Goal: Transaction & Acquisition: Book appointment/travel/reservation

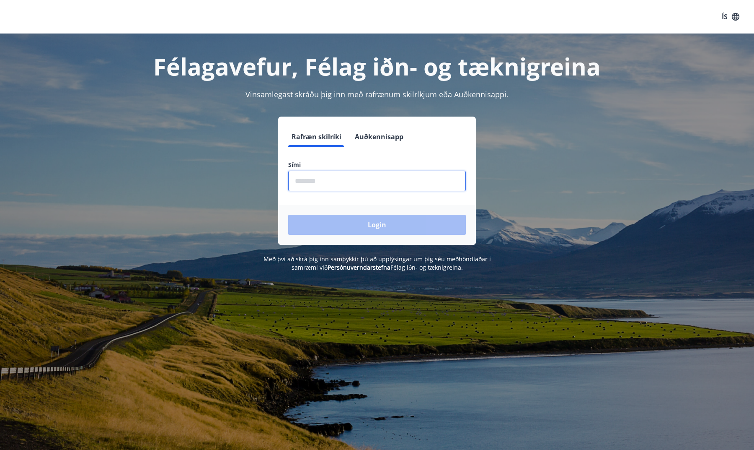
click at [382, 188] on input "phone" at bounding box center [377, 181] width 178 height 21
type input "********"
click at [388, 218] on button "Login" at bounding box center [377, 225] width 178 height 20
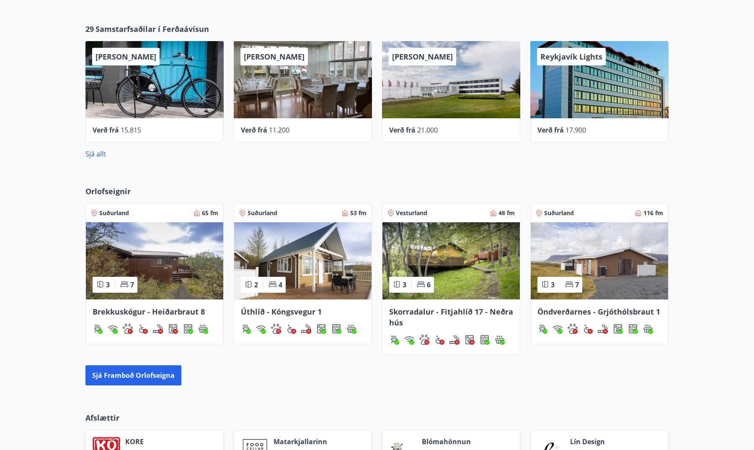
scroll to position [383, 0]
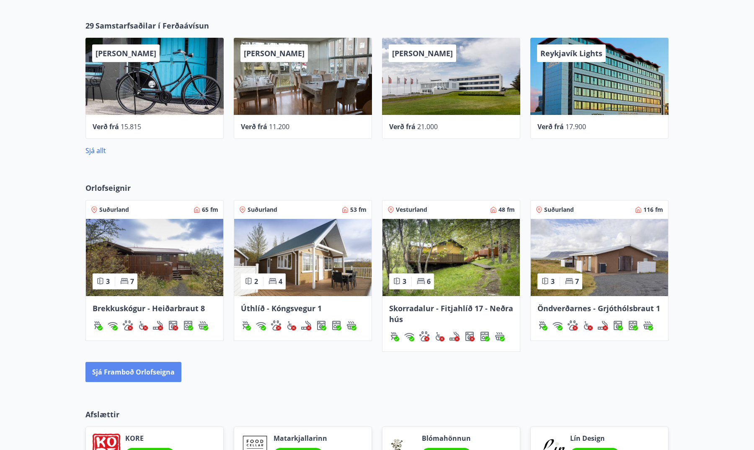
click at [165, 374] on button "Sjá framboð orlofseigna" at bounding box center [134, 372] width 96 height 20
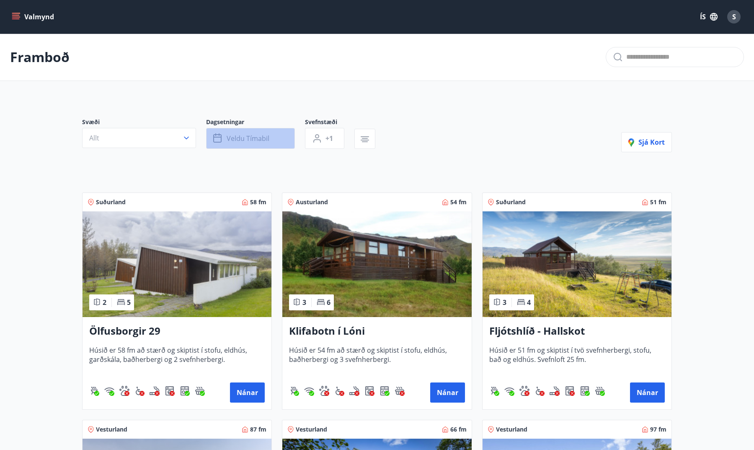
click at [257, 143] on button "Veldu tímabil" at bounding box center [250, 138] width 89 height 21
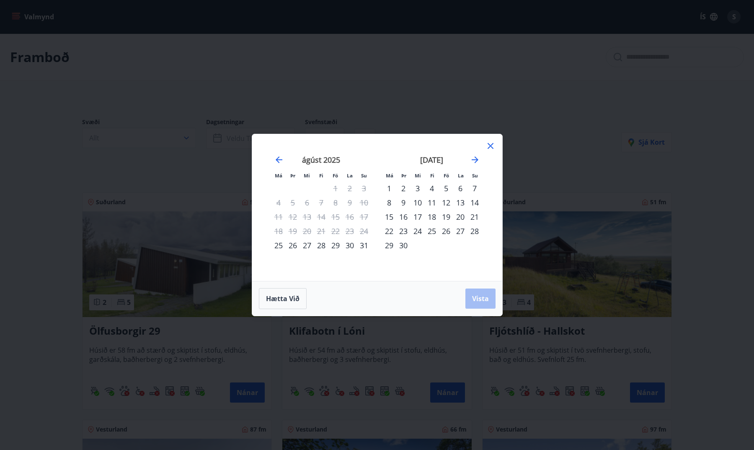
click at [474, 188] on div "7" at bounding box center [475, 188] width 14 height 14
click at [448, 203] on div "12" at bounding box center [446, 202] width 14 height 14
click at [479, 293] on button "Vista" at bounding box center [481, 298] width 30 height 20
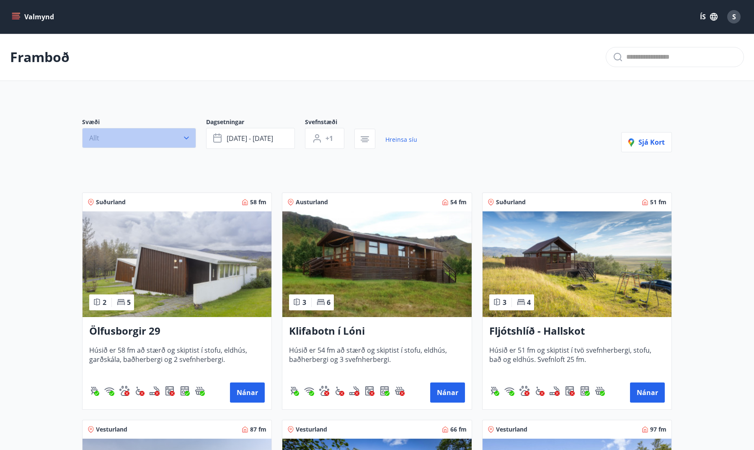
click at [148, 138] on button "Allt" at bounding box center [139, 138] width 114 height 20
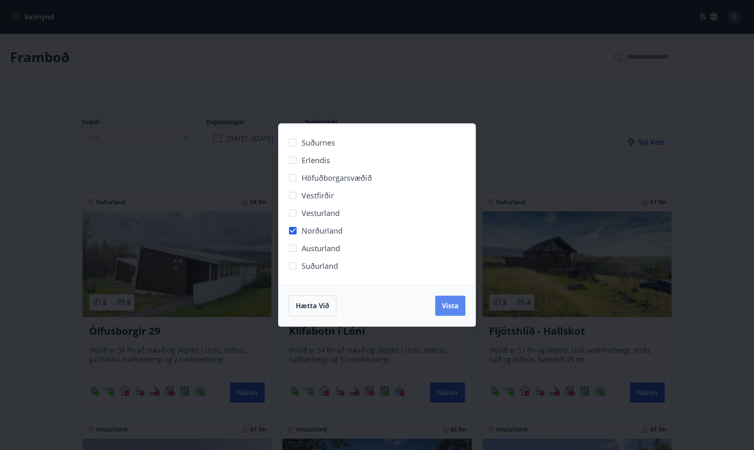
click at [447, 302] on span "Vista" at bounding box center [450, 305] width 17 height 9
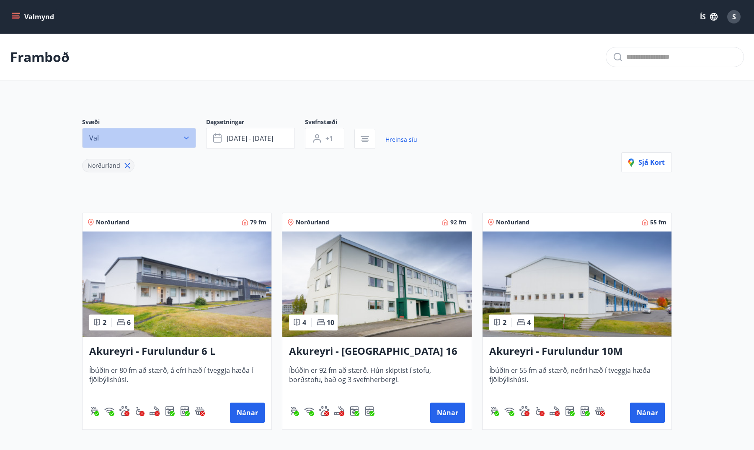
click at [155, 140] on button "Val" at bounding box center [139, 138] width 114 height 20
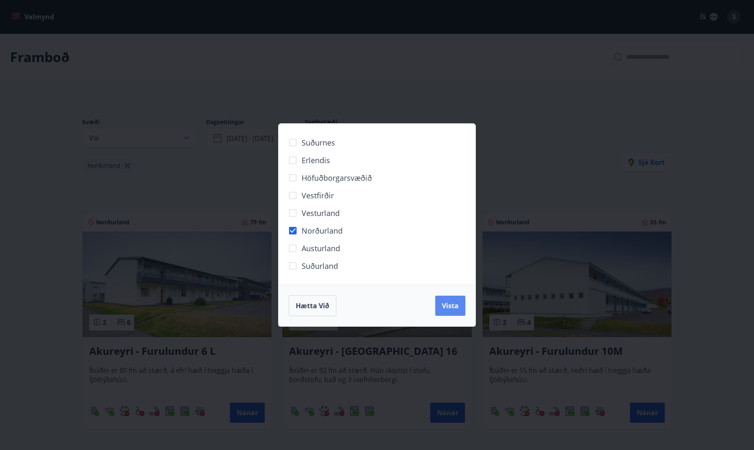
click at [456, 300] on button "Vista" at bounding box center [450, 305] width 30 height 20
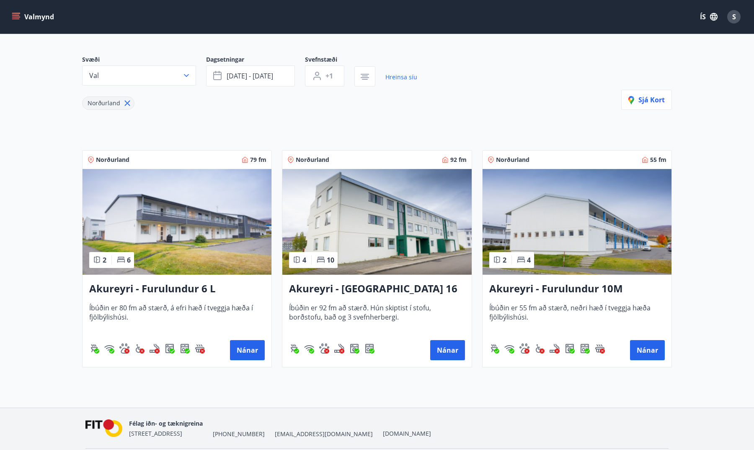
scroll to position [67, 0]
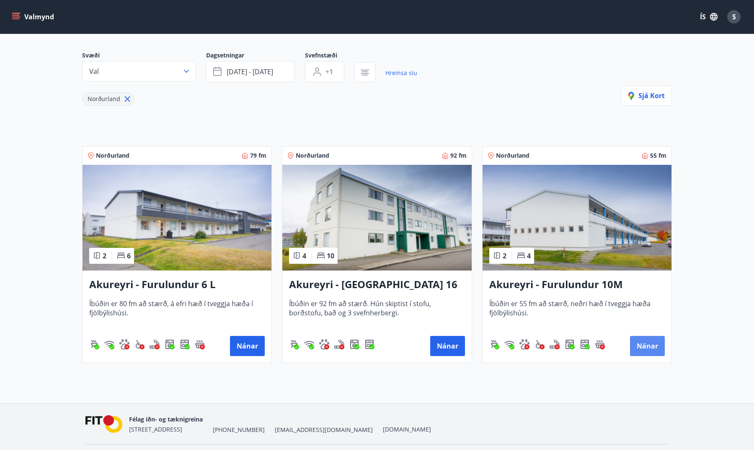
click at [649, 350] on button "Nánar" at bounding box center [647, 346] width 35 height 20
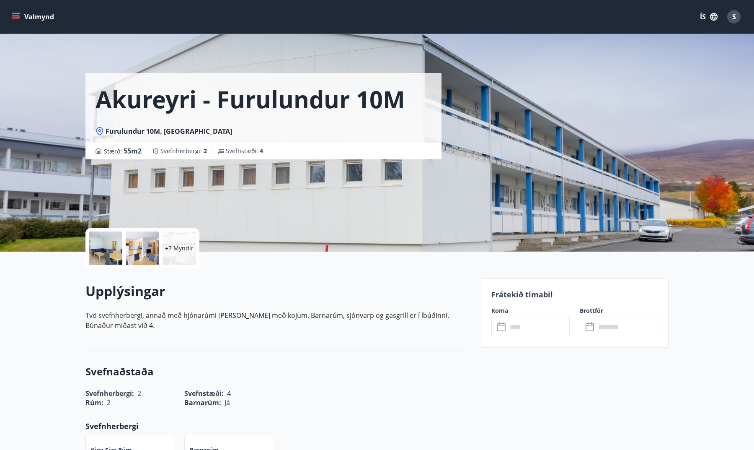
click at [520, 322] on input "text" at bounding box center [539, 326] width 62 height 21
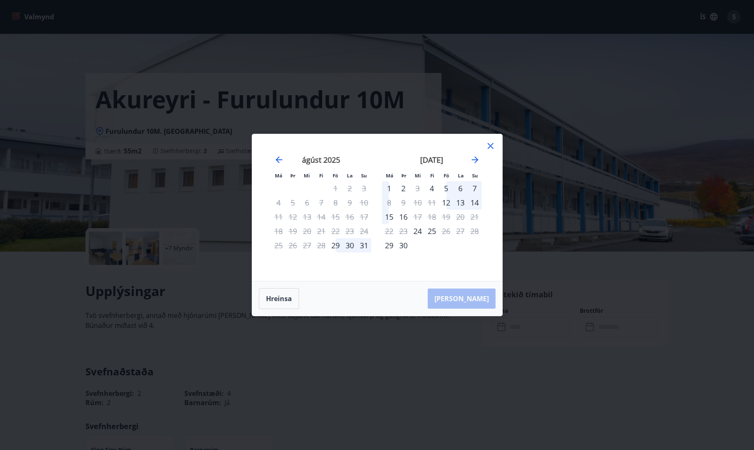
click at [474, 187] on div "7" at bounding box center [475, 188] width 14 height 14
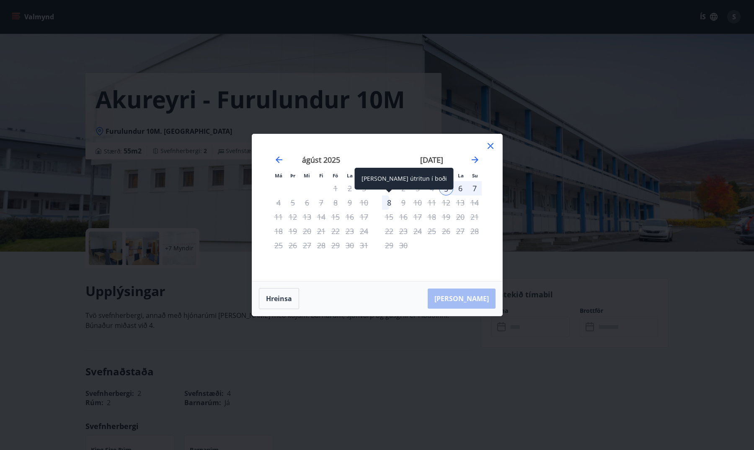
click at [391, 202] on div "8" at bounding box center [389, 202] width 14 height 14
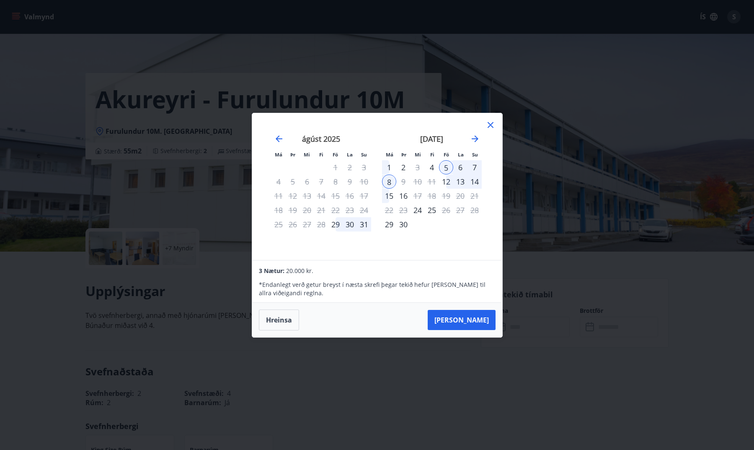
click at [444, 166] on div "5" at bounding box center [446, 167] width 14 height 14
click at [402, 181] on div "9" at bounding box center [403, 181] width 14 height 14
click at [277, 321] on button "Hreinsa" at bounding box center [279, 319] width 40 height 21
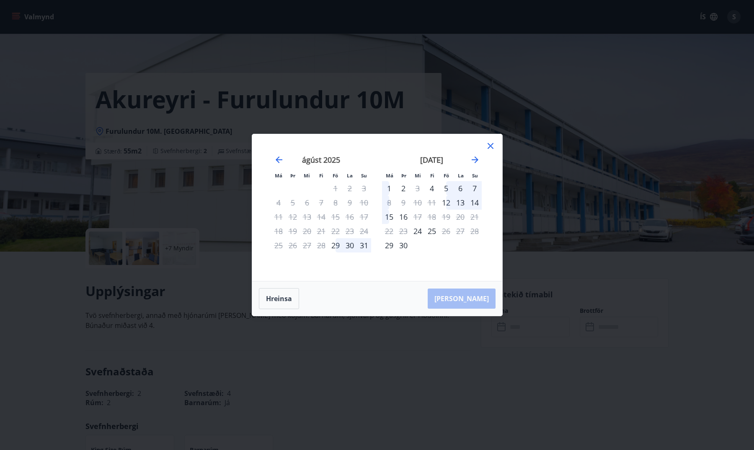
click at [490, 145] on icon at bounding box center [491, 146] width 10 height 10
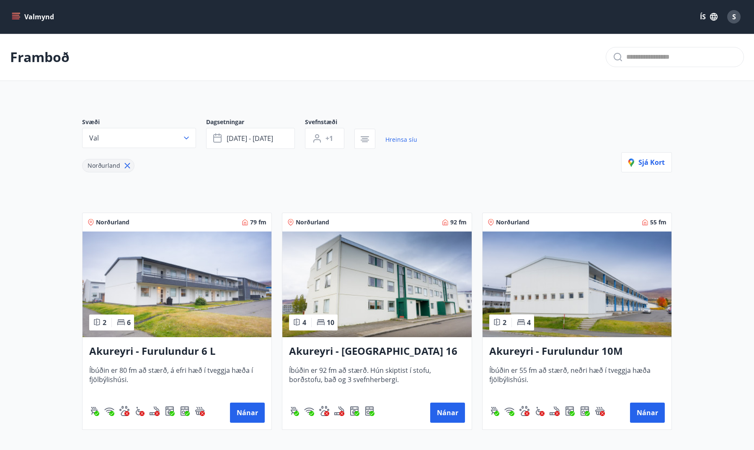
click at [246, 345] on h3 "Akureyri - Furulundur 6 L" at bounding box center [177, 351] width 176 height 15
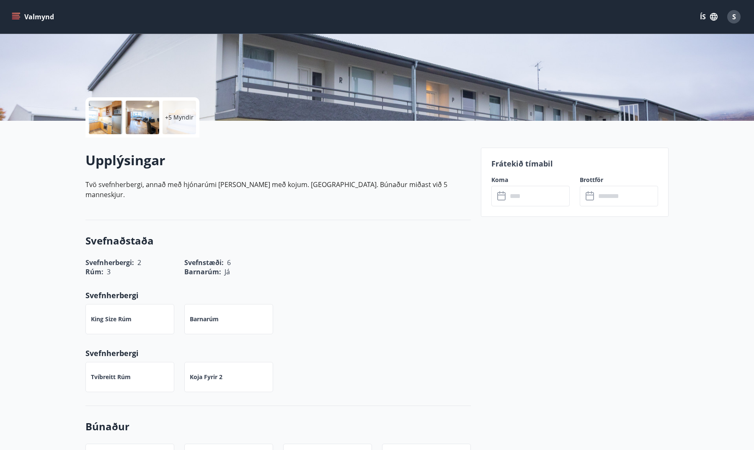
scroll to position [148, 0]
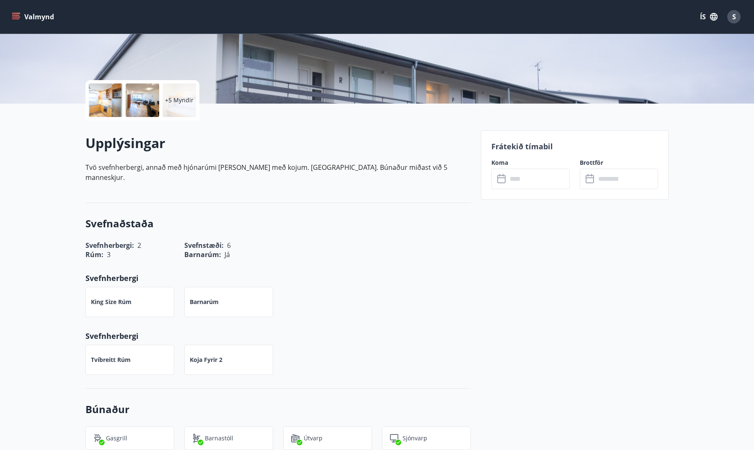
click at [510, 176] on input "text" at bounding box center [539, 178] width 62 height 21
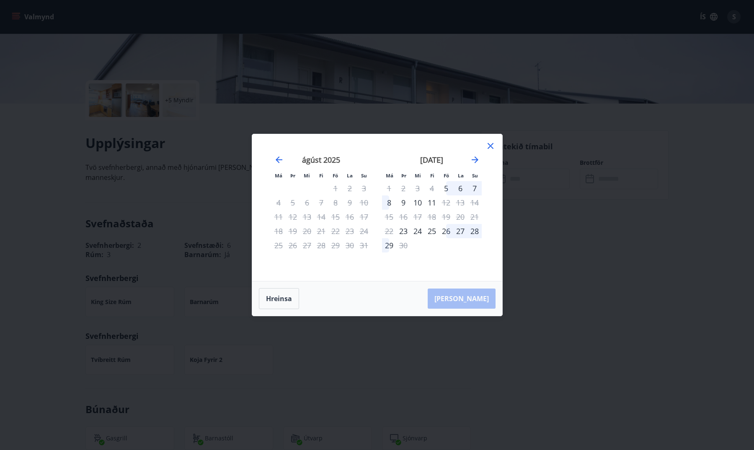
click at [474, 184] on div "7" at bounding box center [475, 188] width 14 height 14
click at [450, 204] on div "12" at bounding box center [446, 202] width 14 height 14
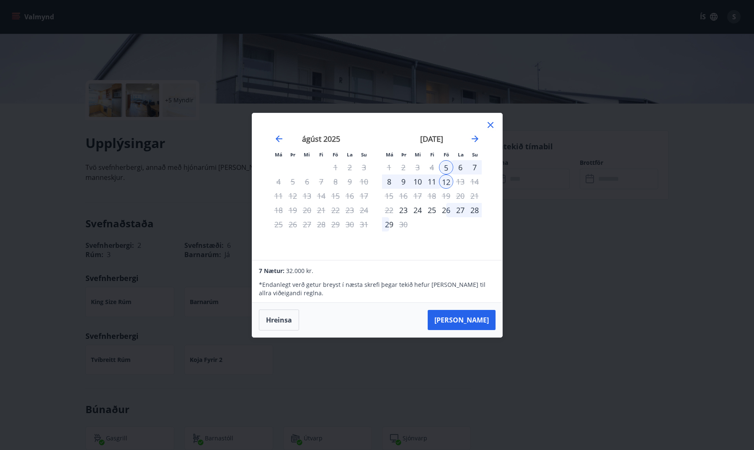
click at [475, 167] on div "7" at bounding box center [475, 167] width 14 height 14
click at [490, 125] on icon at bounding box center [491, 125] width 6 height 6
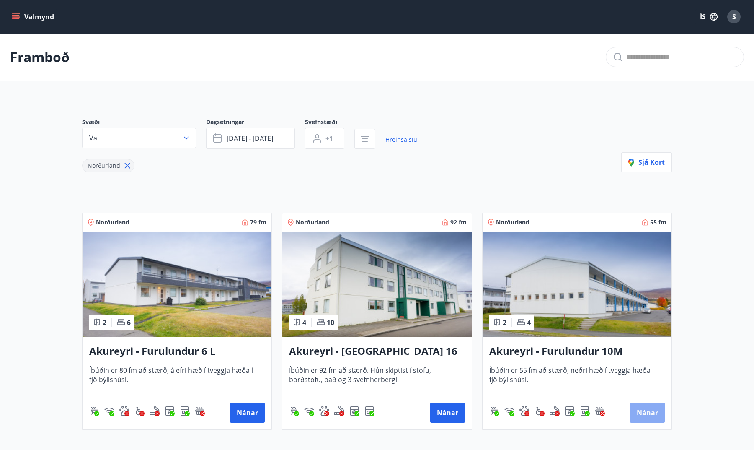
click at [643, 408] on button "Nánar" at bounding box center [647, 412] width 35 height 20
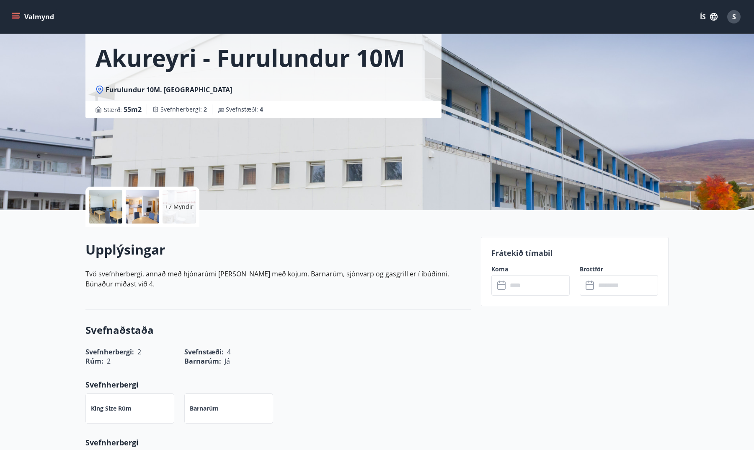
scroll to position [43, 0]
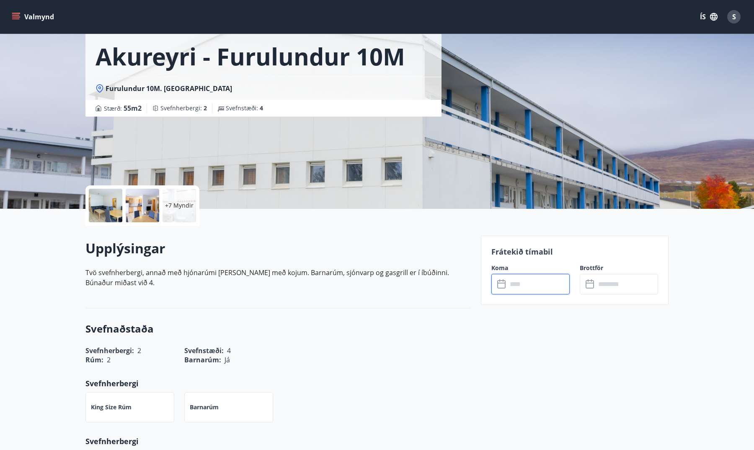
click at [537, 289] on input "text" at bounding box center [539, 284] width 62 height 21
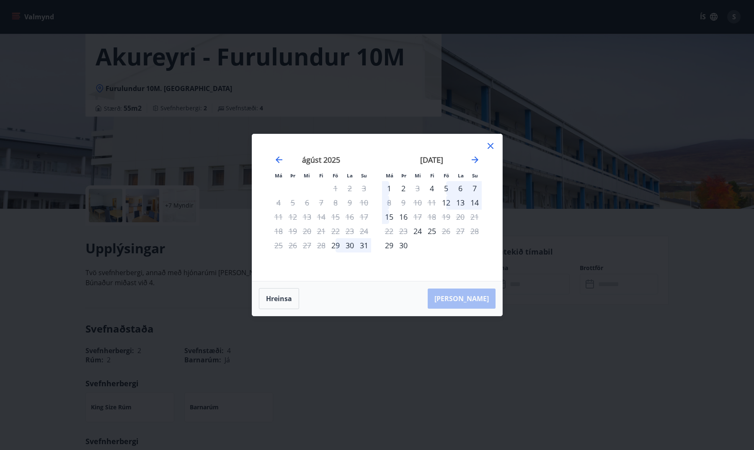
click at [474, 187] on div "7" at bounding box center [475, 188] width 14 height 14
click at [445, 204] on div "12" at bounding box center [446, 202] width 14 height 14
click at [487, 149] on icon at bounding box center [491, 146] width 10 height 10
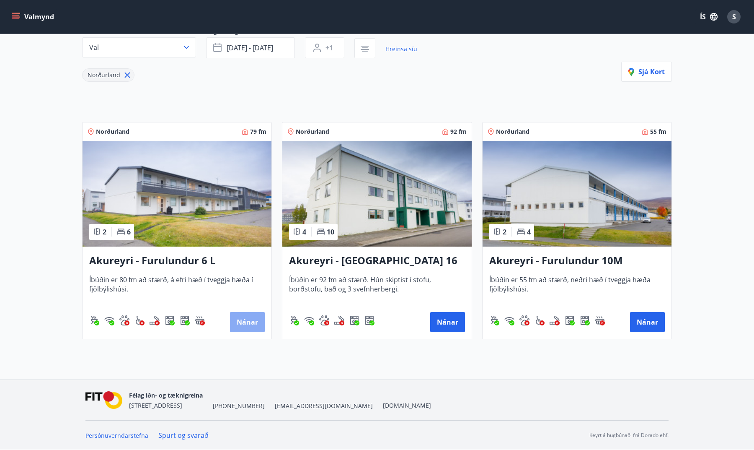
click at [246, 319] on button "Nánar" at bounding box center [247, 322] width 35 height 20
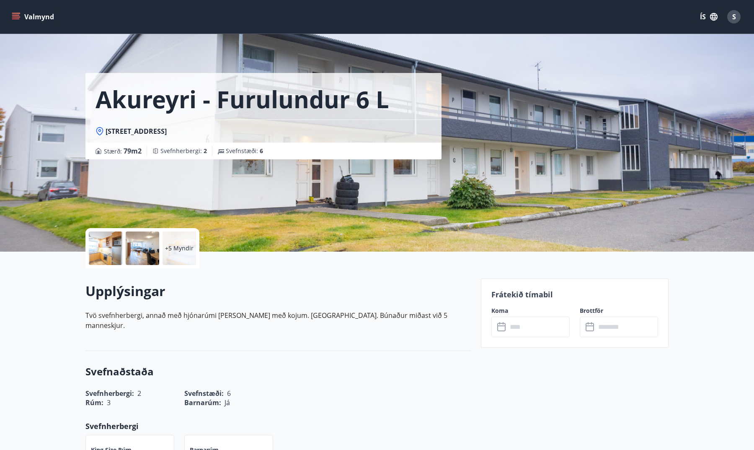
click at [534, 332] on input "text" at bounding box center [539, 326] width 62 height 21
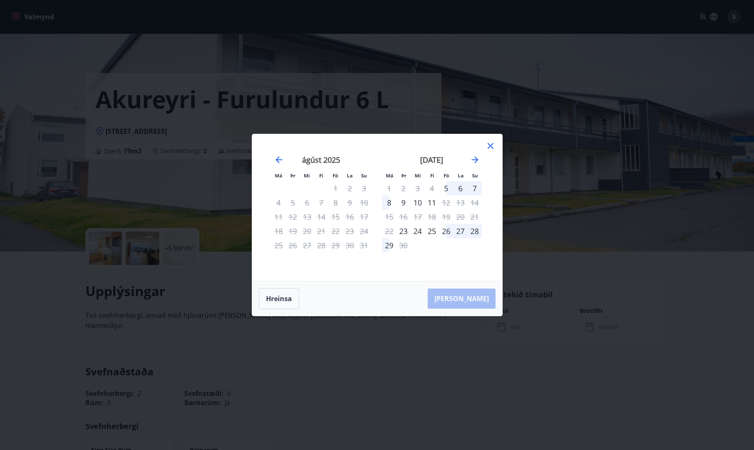
click at [474, 191] on div "7" at bounding box center [475, 188] width 14 height 14
click at [446, 202] on div "12" at bounding box center [446, 202] width 14 height 14
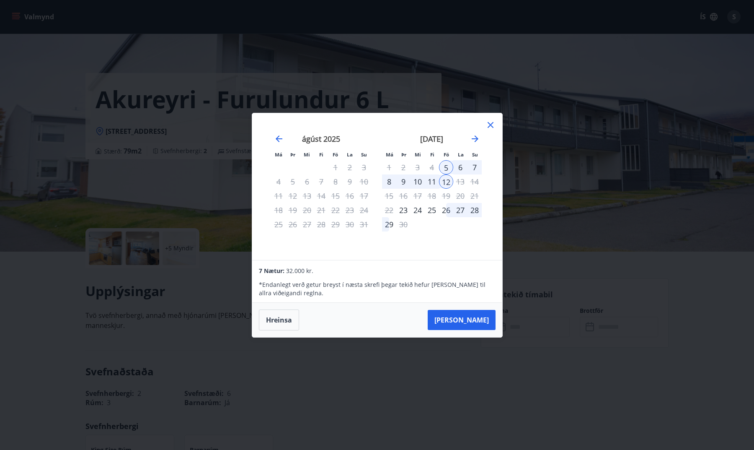
click at [487, 126] on icon at bounding box center [491, 125] width 10 height 10
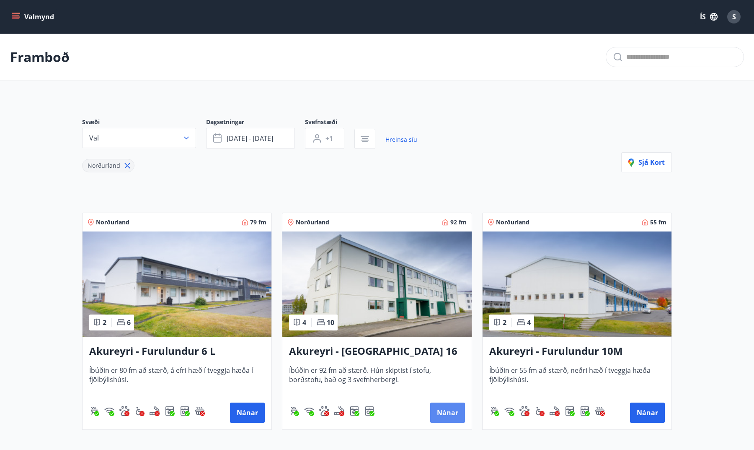
click at [439, 412] on button "Nánar" at bounding box center [447, 412] width 35 height 20
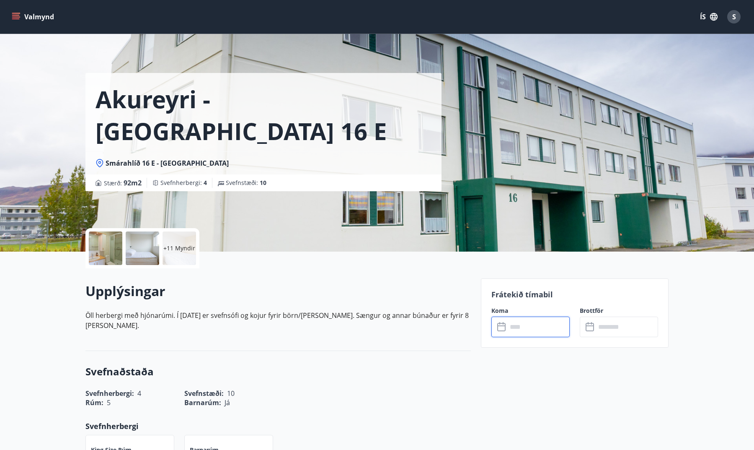
click at [541, 324] on input "text" at bounding box center [539, 326] width 62 height 21
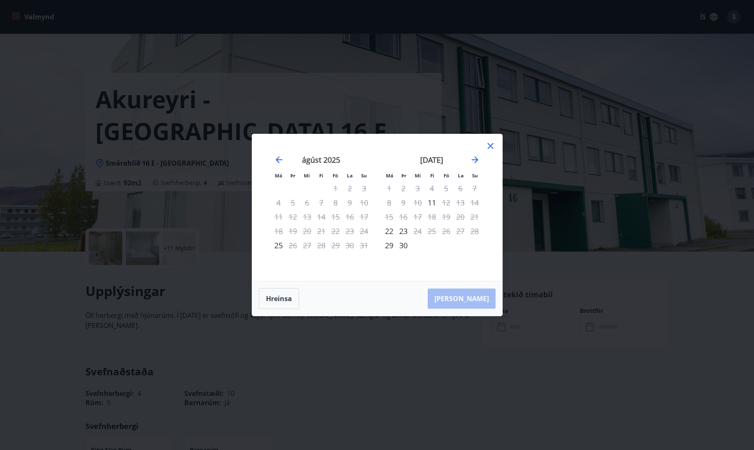
click at [474, 189] on div "7" at bounding box center [475, 188] width 14 height 14
click at [490, 143] on icon at bounding box center [491, 146] width 10 height 10
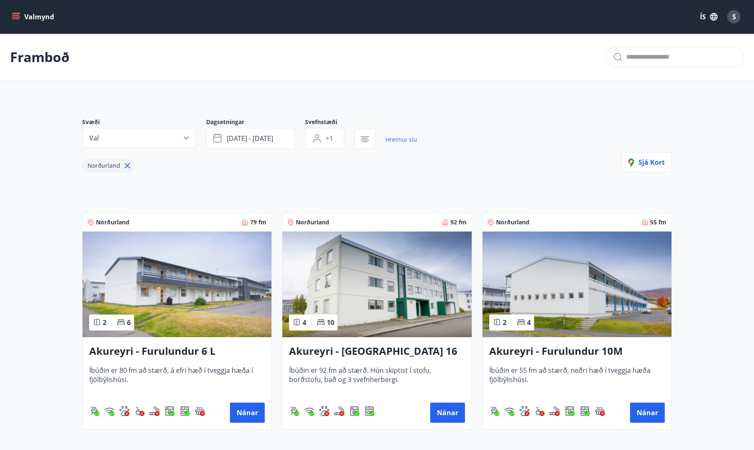
click at [218, 367] on span "Íbúðin er 80 fm að stærð, á efri hæð í tveggja hæða í fjölbýlishúsi." at bounding box center [177, 379] width 176 height 28
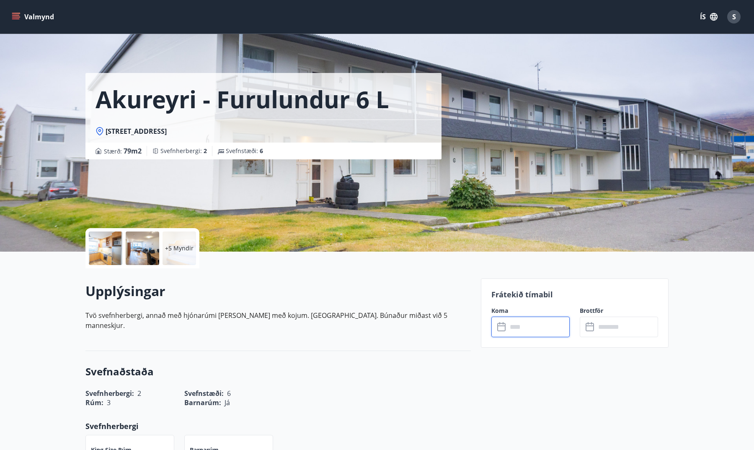
click at [536, 326] on input "text" at bounding box center [539, 326] width 62 height 21
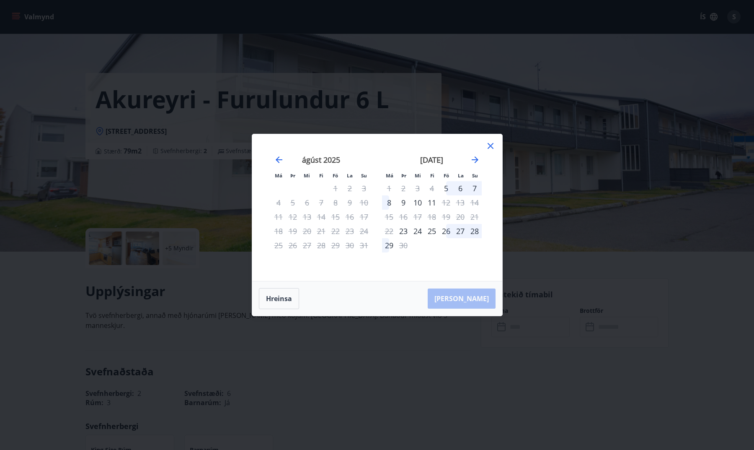
click at [472, 184] on div "7" at bounding box center [475, 188] width 14 height 14
click at [446, 202] on div "12" at bounding box center [446, 202] width 14 height 14
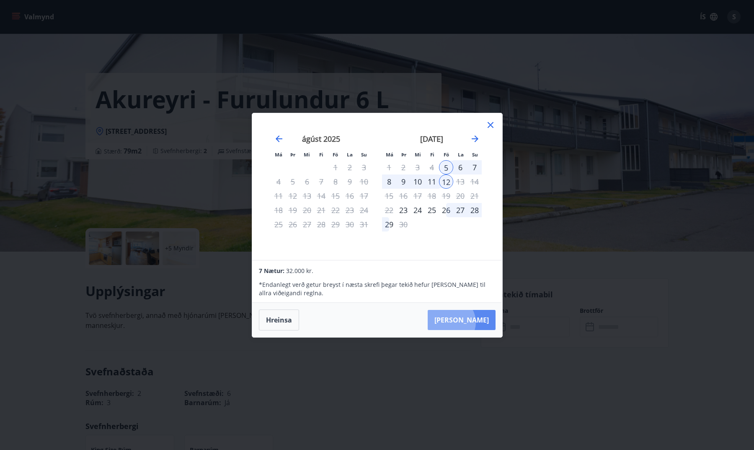
click at [477, 322] on button "Taka Frá" at bounding box center [462, 320] width 68 height 20
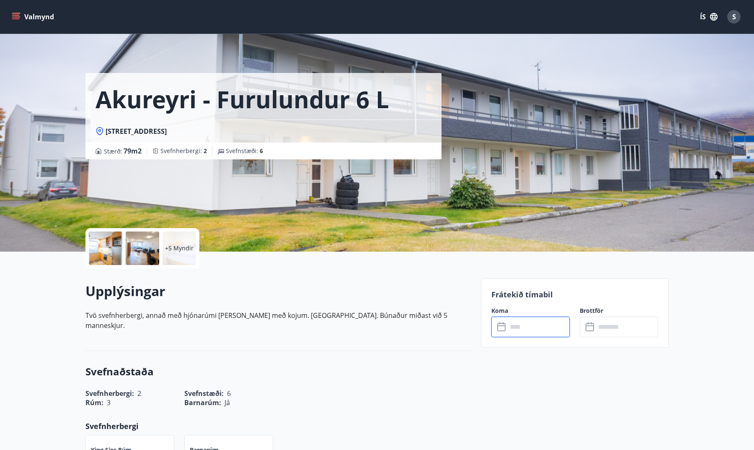
type input "******"
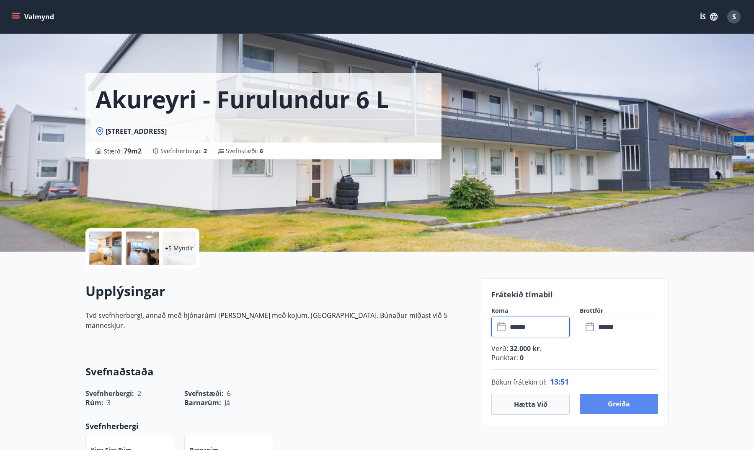
click at [609, 405] on button "Greiða" at bounding box center [619, 404] width 78 height 20
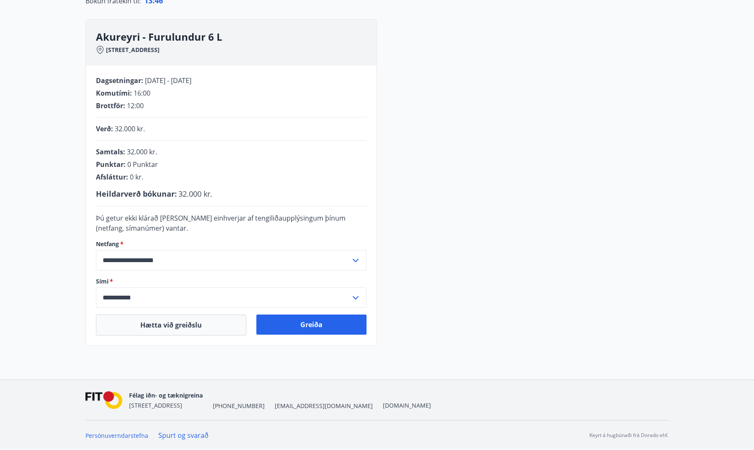
scroll to position [105, 0]
click at [331, 322] on button "Greiða" at bounding box center [312, 324] width 110 height 20
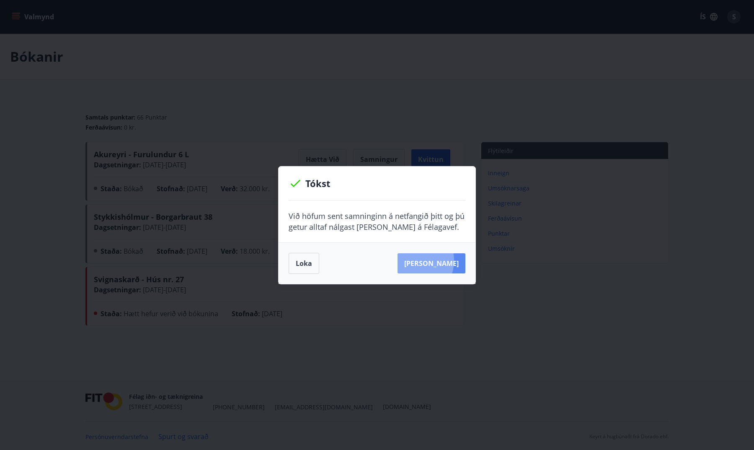
click at [427, 260] on button "[PERSON_NAME]" at bounding box center [432, 263] width 68 height 20
click at [443, 264] on button "[PERSON_NAME]" at bounding box center [432, 263] width 68 height 20
click at [306, 261] on button "Loka" at bounding box center [304, 263] width 31 height 21
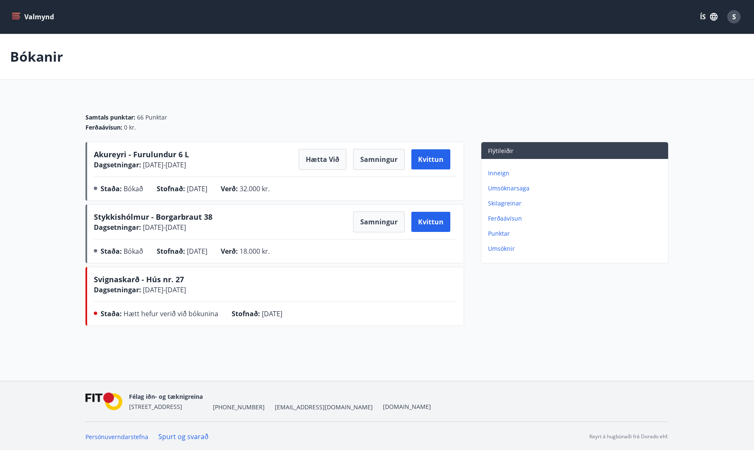
click at [140, 155] on span "Akureyri - Furulundur 6 L" at bounding box center [141, 154] width 95 height 10
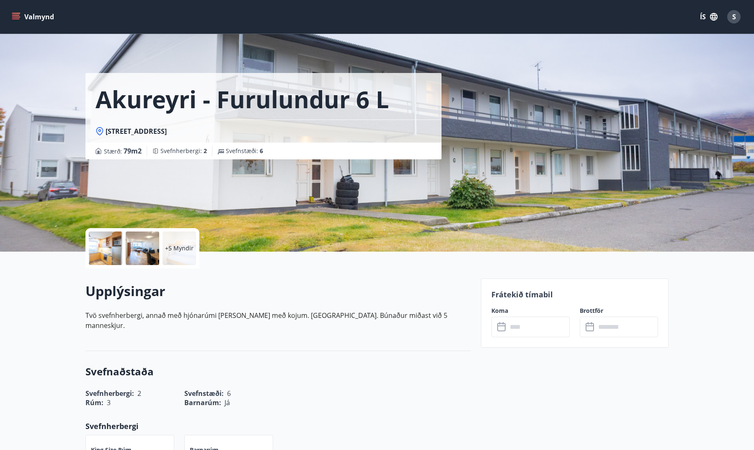
scroll to position [0, 0]
click at [509, 183] on div "Akureyri - Furulundur 6 L Furulundur [GEOGRAPHIC_DATA] : 79 m2 Svefnherbergi : …" at bounding box center [377, 125] width 583 height 251
click at [181, 247] on p "+5 Myndir" at bounding box center [179, 248] width 29 height 8
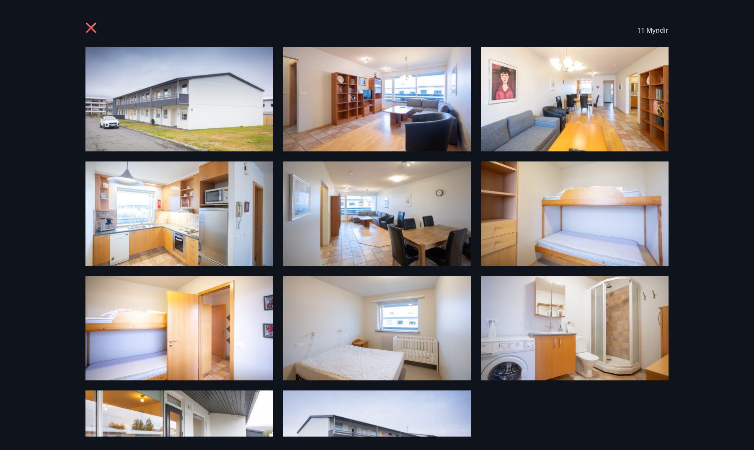
click at [241, 88] on img at bounding box center [180, 99] width 188 height 104
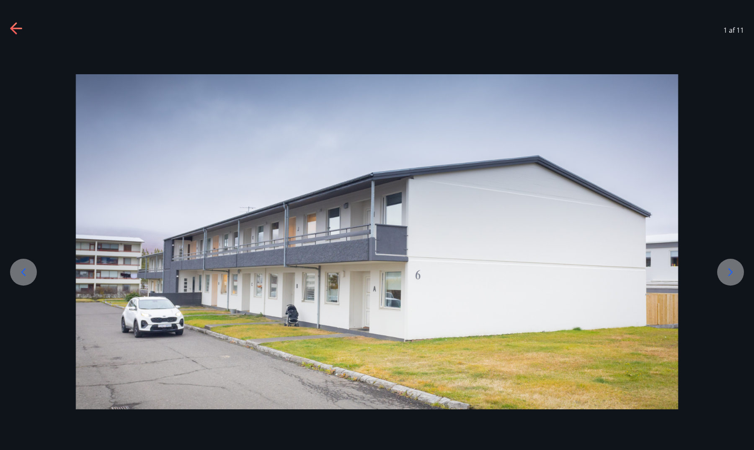
click at [735, 262] on div at bounding box center [731, 272] width 27 height 27
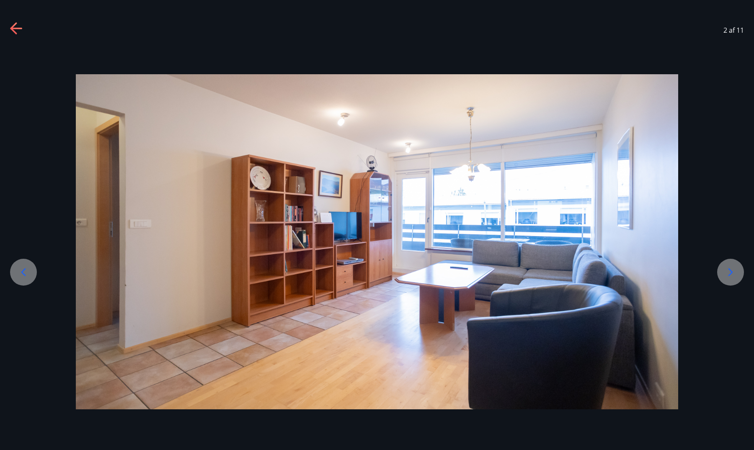
click at [730, 267] on icon at bounding box center [730, 271] width 13 height 13
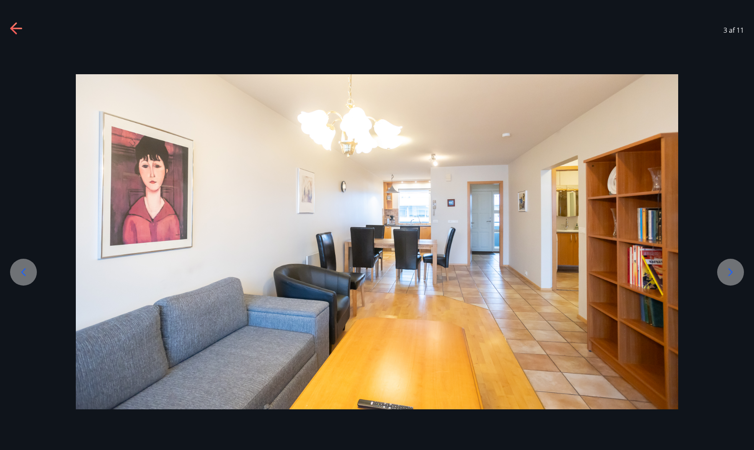
click at [730, 267] on icon at bounding box center [730, 271] width 13 height 13
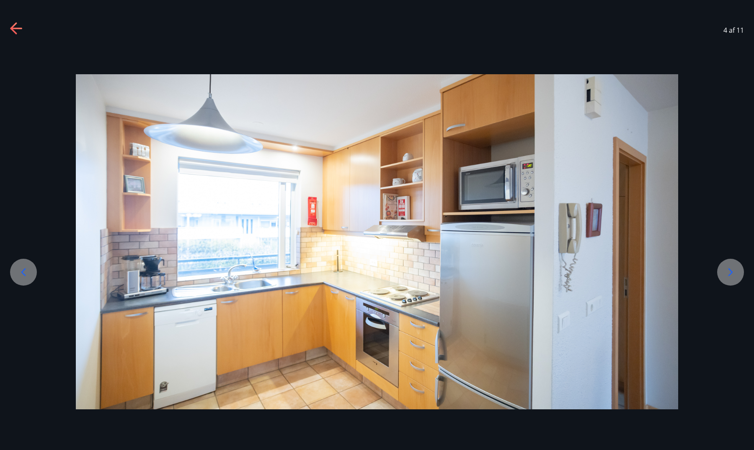
click at [730, 267] on icon at bounding box center [730, 271] width 13 height 13
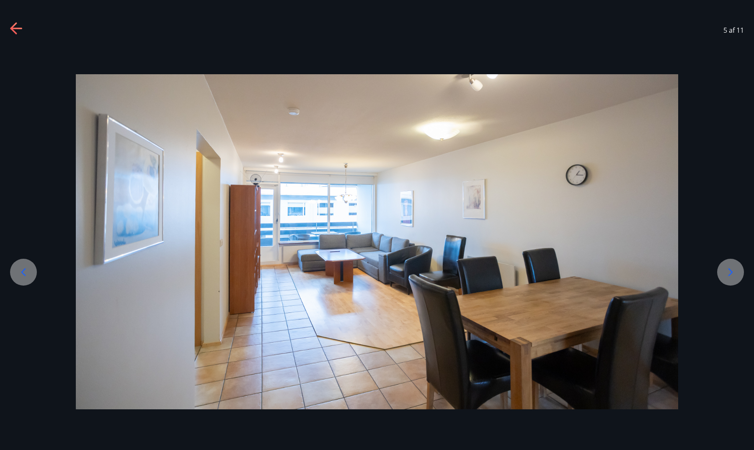
click at [730, 267] on icon at bounding box center [730, 271] width 13 height 13
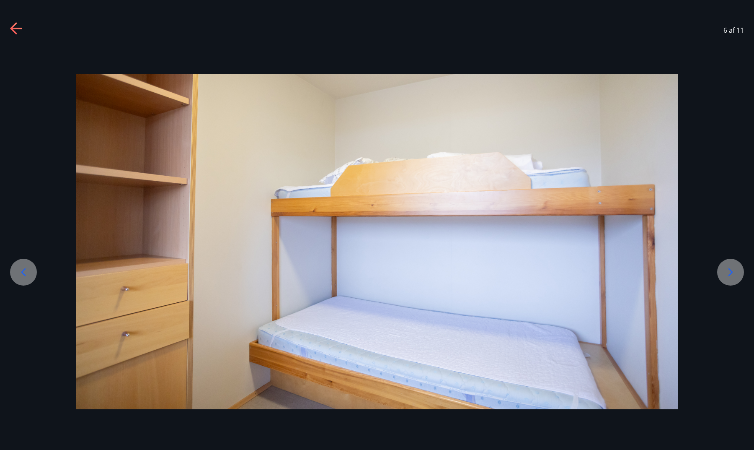
click at [730, 267] on icon at bounding box center [730, 271] width 13 height 13
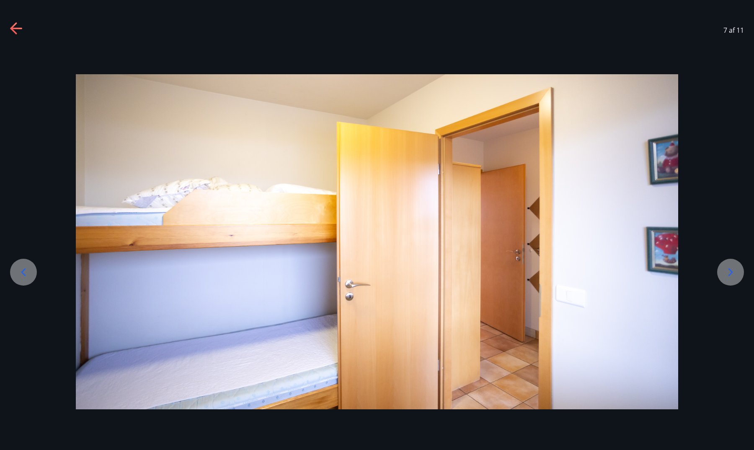
click at [730, 267] on icon at bounding box center [730, 271] width 13 height 13
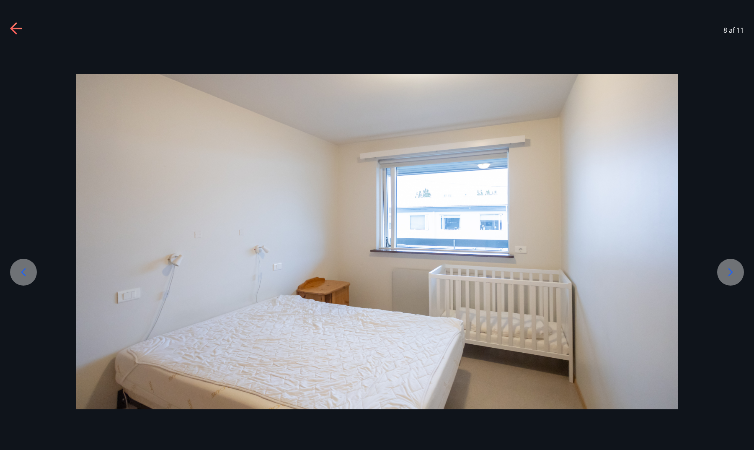
click at [730, 267] on icon at bounding box center [730, 271] width 13 height 13
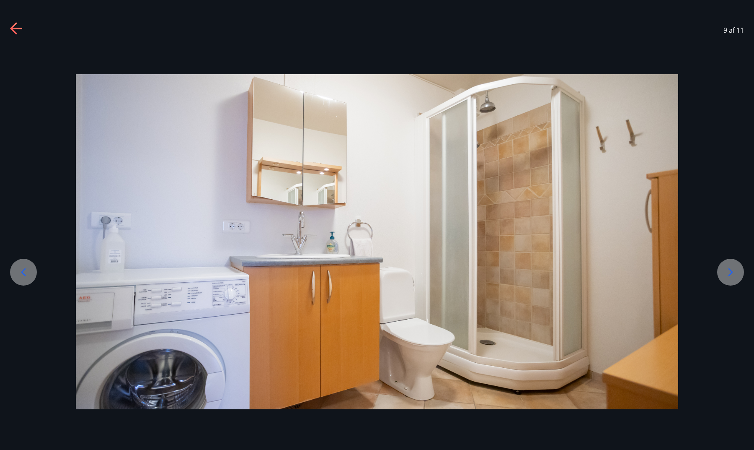
click at [24, 270] on icon at bounding box center [23, 271] width 13 height 13
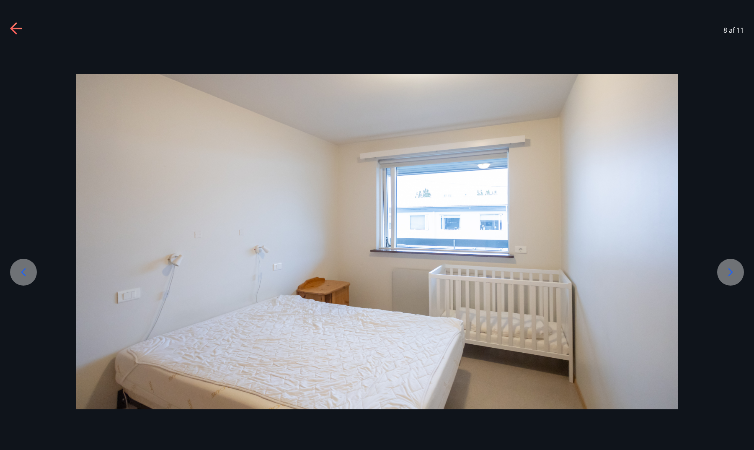
click at [733, 271] on icon at bounding box center [730, 271] width 13 height 13
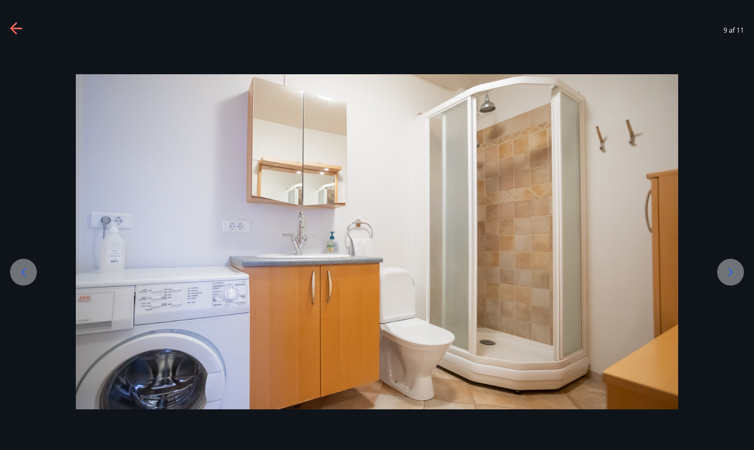
click at [733, 271] on icon at bounding box center [730, 271] width 13 height 13
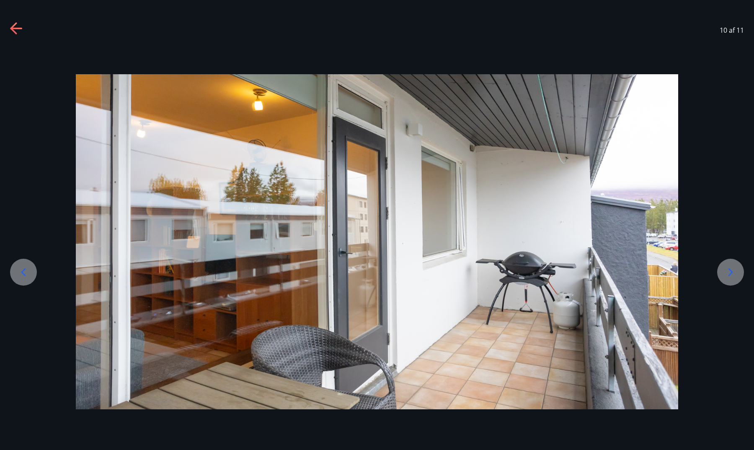
click at [733, 269] on icon at bounding box center [730, 271] width 13 height 13
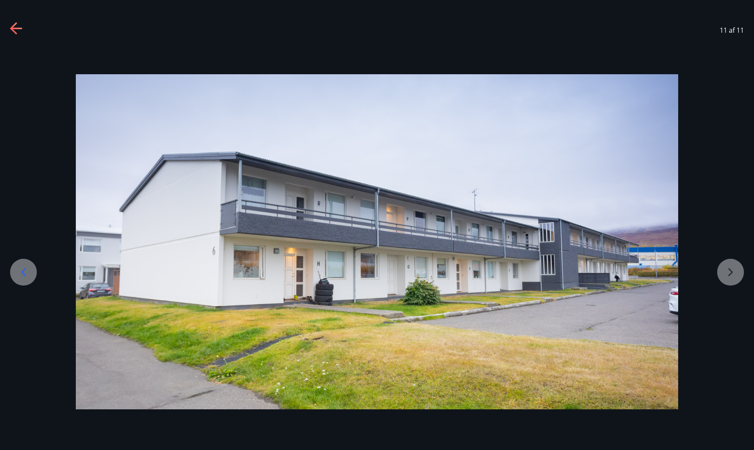
click at [733, 269] on div at bounding box center [377, 241] width 754 height 335
click at [728, 273] on div at bounding box center [377, 241] width 754 height 335
click at [27, 271] on icon at bounding box center [23, 271] width 13 height 13
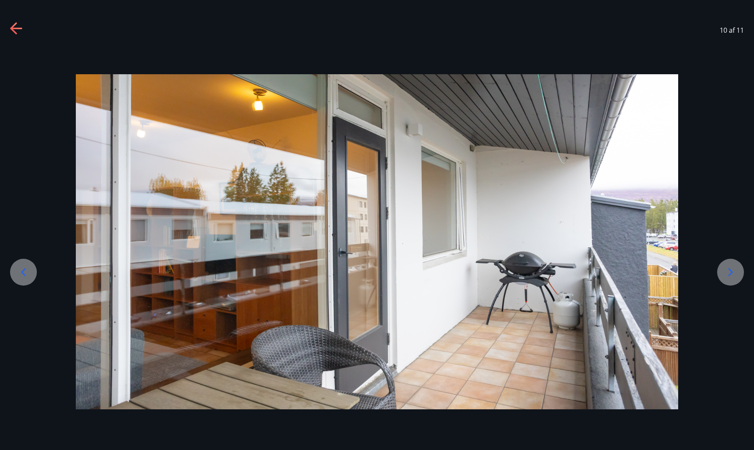
click at [27, 271] on icon at bounding box center [23, 271] width 13 height 13
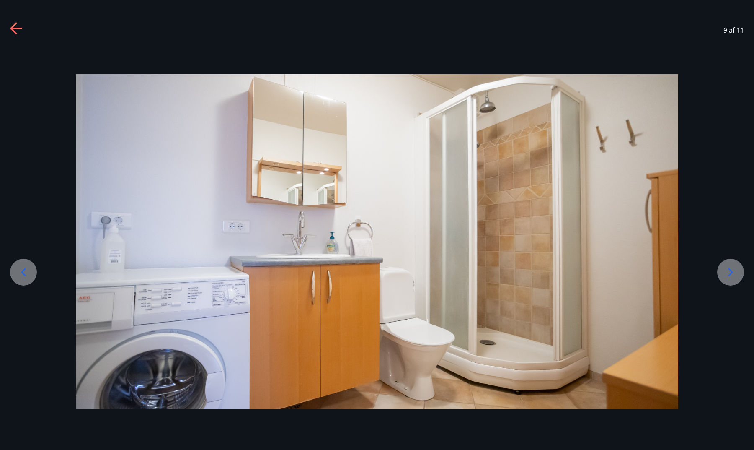
click at [27, 271] on icon at bounding box center [23, 271] width 13 height 13
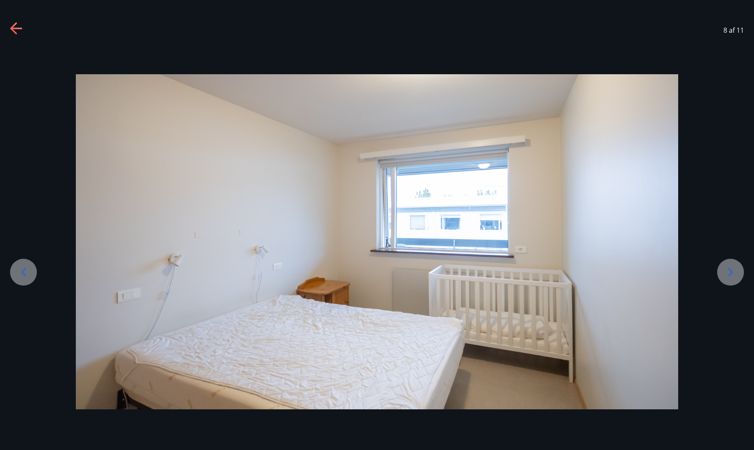
click at [27, 271] on icon at bounding box center [23, 271] width 13 height 13
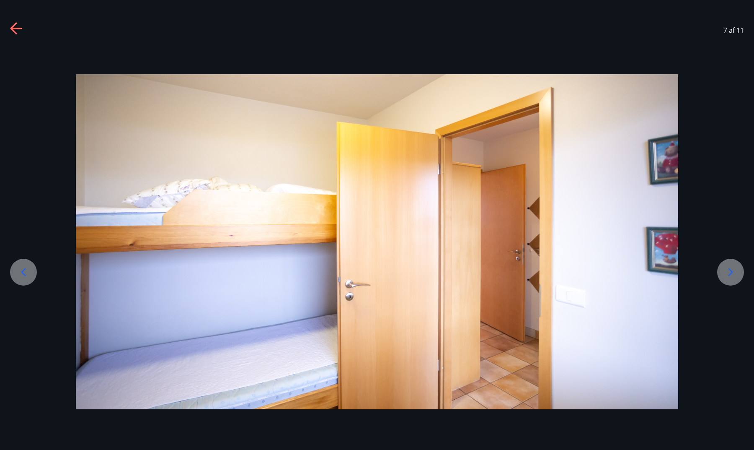
click at [27, 271] on icon at bounding box center [23, 271] width 13 height 13
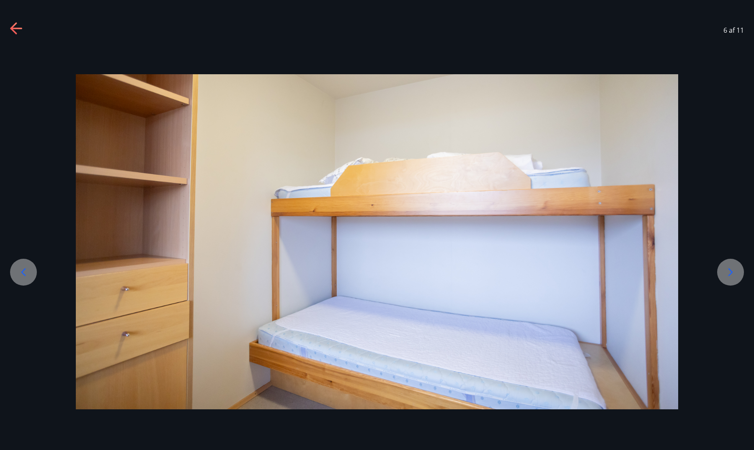
click at [27, 271] on icon at bounding box center [23, 271] width 13 height 13
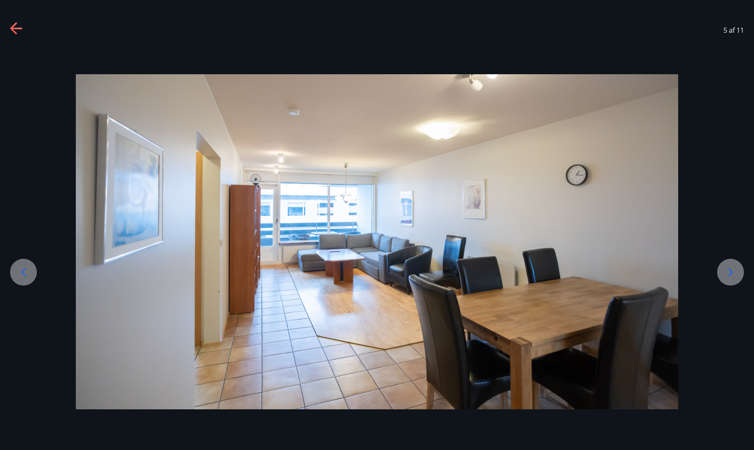
click at [27, 271] on icon at bounding box center [23, 271] width 13 height 13
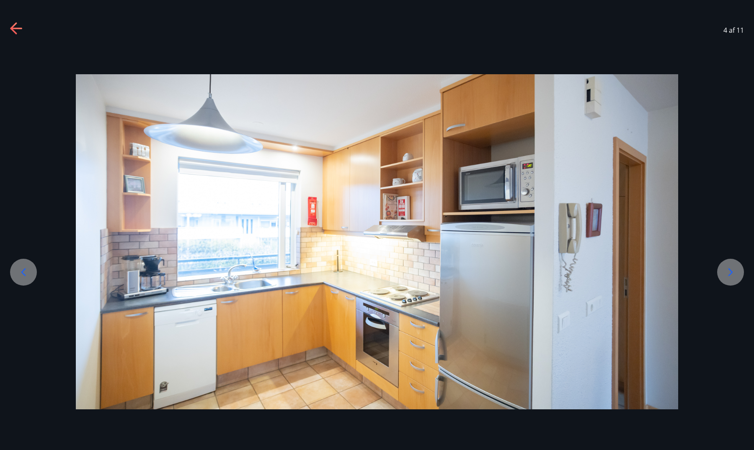
click at [27, 271] on icon at bounding box center [23, 271] width 13 height 13
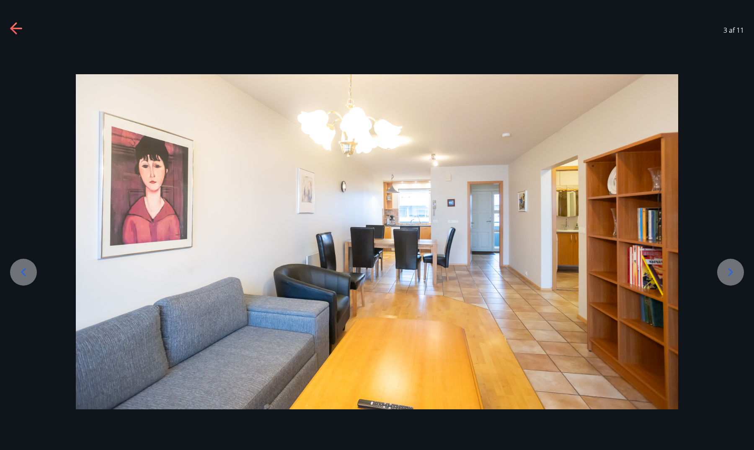
click at [27, 271] on icon at bounding box center [23, 271] width 13 height 13
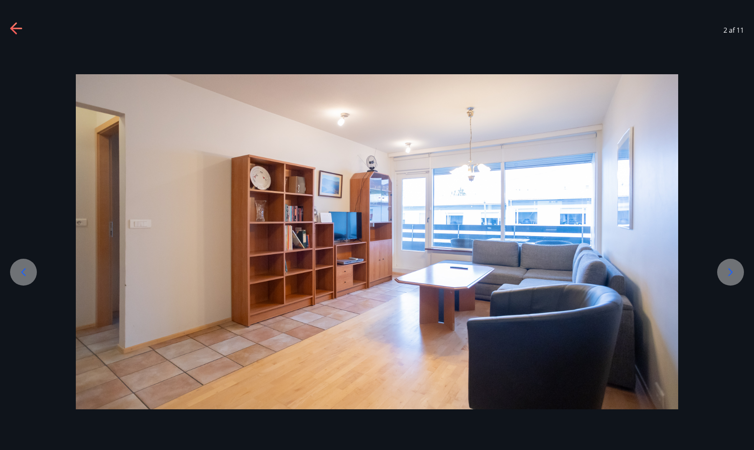
click at [724, 272] on div at bounding box center [731, 272] width 27 height 27
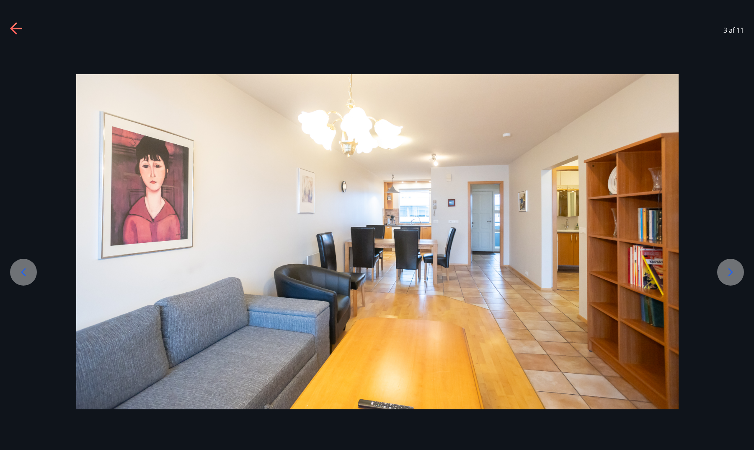
click at [397, 309] on img at bounding box center [377, 241] width 603 height 335
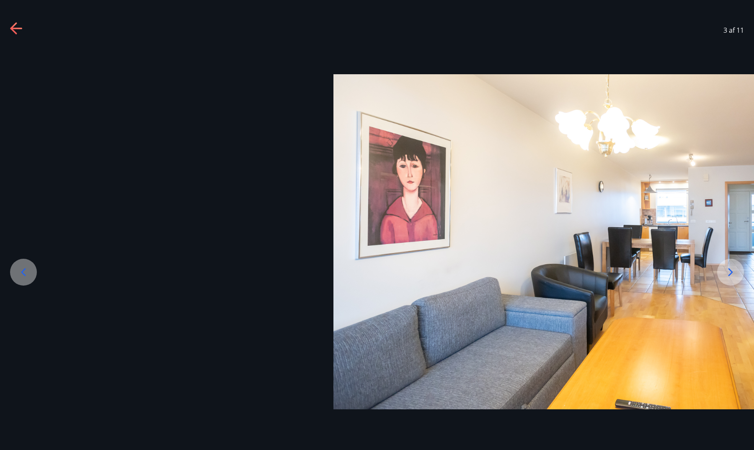
drag, startPoint x: 301, startPoint y: 244, endPoint x: 569, endPoint y: 259, distance: 269.1
click at [569, 259] on img at bounding box center [635, 241] width 603 height 335
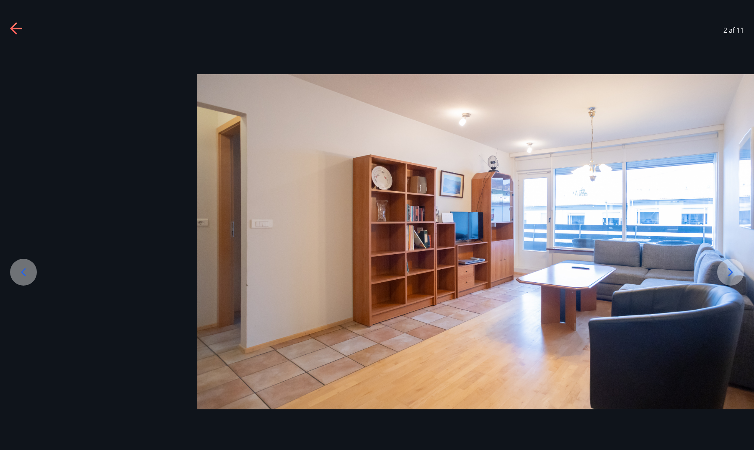
drag, startPoint x: 338, startPoint y: 258, endPoint x: 582, endPoint y: 253, distance: 244.4
click at [582, 253] on img at bounding box center [498, 241] width 603 height 335
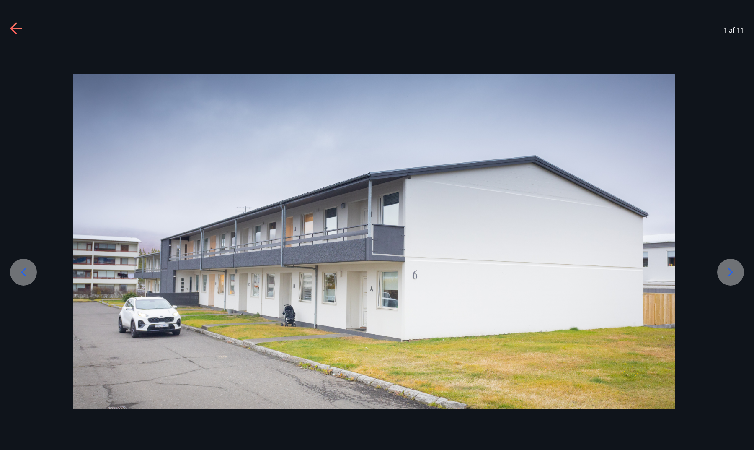
drag, startPoint x: 624, startPoint y: 309, endPoint x: 406, endPoint y: 310, distance: 217.5
click at [406, 310] on img at bounding box center [374, 241] width 603 height 335
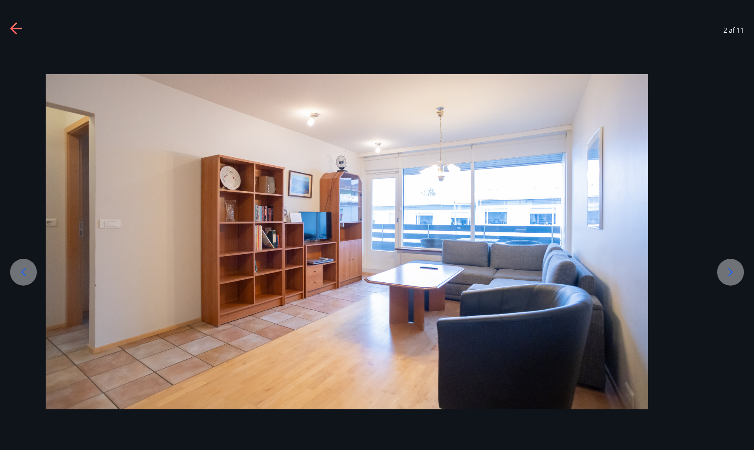
drag, startPoint x: 579, startPoint y: 269, endPoint x: 231, endPoint y: 248, distance: 348.1
click at [241, 247] on img at bounding box center [347, 241] width 603 height 335
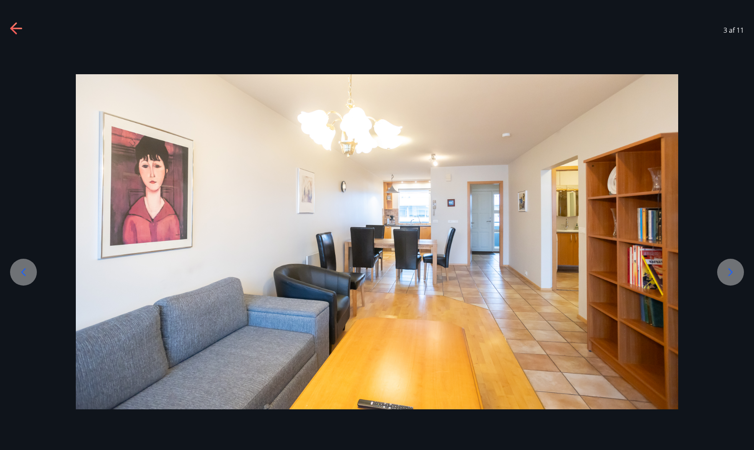
drag, startPoint x: 203, startPoint y: 278, endPoint x: 71, endPoint y: 279, distance: 132.0
click at [76, 279] on img at bounding box center [377, 241] width 603 height 335
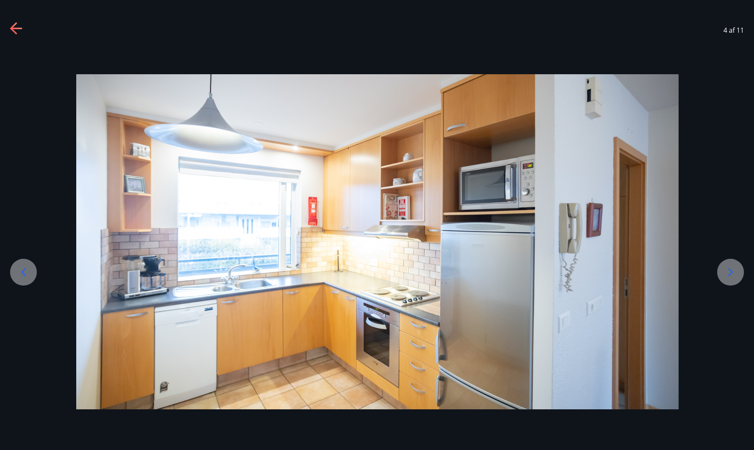
drag, startPoint x: 563, startPoint y: 275, endPoint x: 258, endPoint y: 262, distance: 305.4
click at [258, 262] on img at bounding box center [377, 241] width 603 height 335
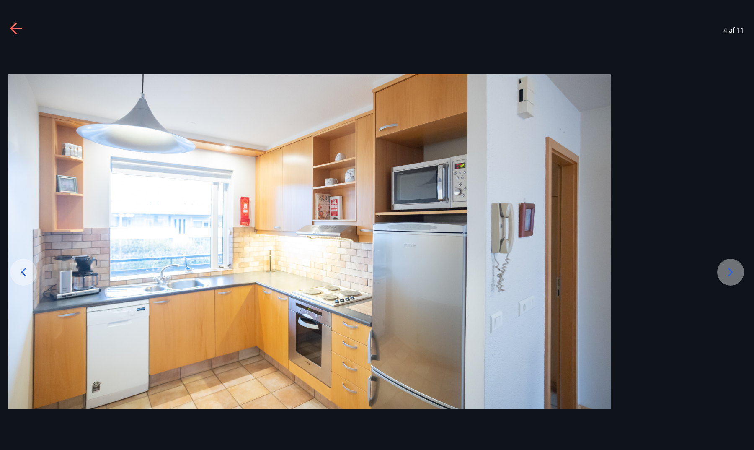
drag, startPoint x: 399, startPoint y: 280, endPoint x: 220, endPoint y: 280, distance: 178.5
click at [220, 280] on img at bounding box center [309, 241] width 603 height 335
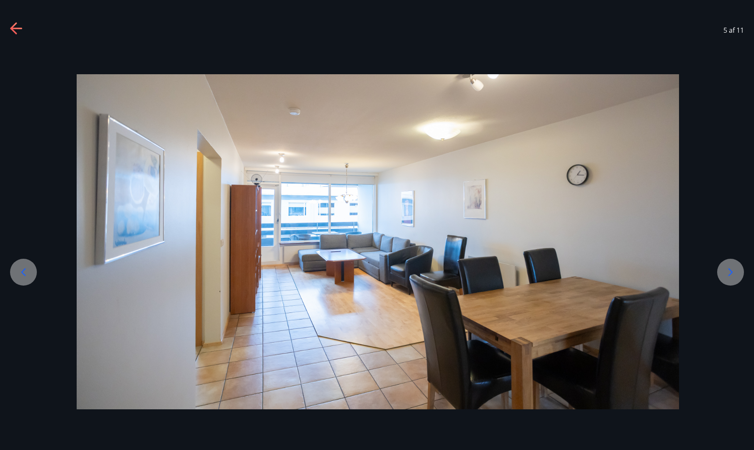
drag, startPoint x: 594, startPoint y: 255, endPoint x: 289, endPoint y: 273, distance: 305.6
click at [289, 273] on img at bounding box center [378, 241] width 603 height 335
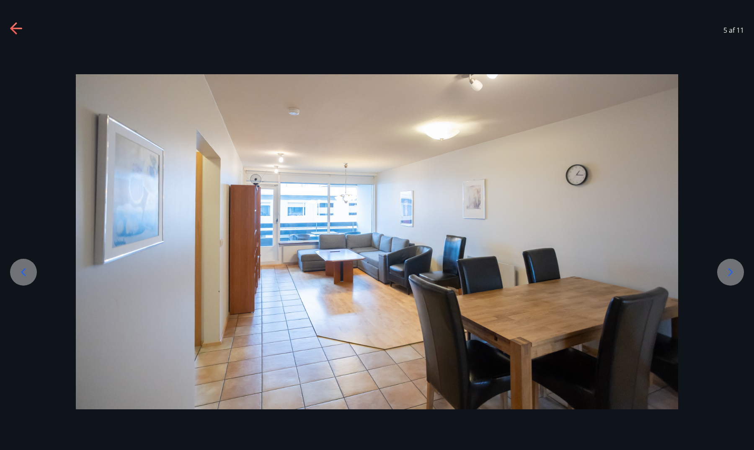
drag, startPoint x: 420, startPoint y: 268, endPoint x: 93, endPoint y: 274, distance: 327.0
click at [105, 270] on img at bounding box center [377, 241] width 603 height 335
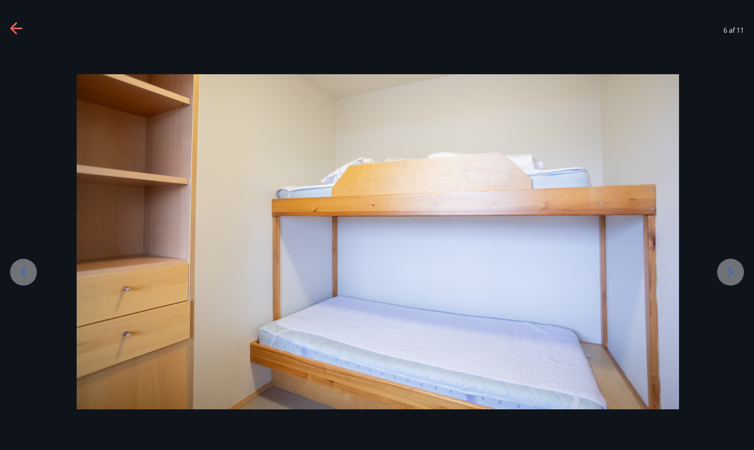
drag, startPoint x: 559, startPoint y: 269, endPoint x: 241, endPoint y: 287, distance: 318.6
click at [241, 287] on img at bounding box center [378, 241] width 603 height 335
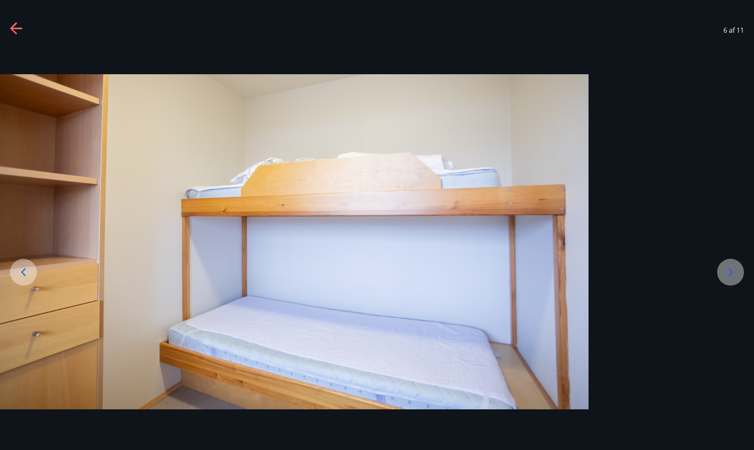
drag, startPoint x: 467, startPoint y: 264, endPoint x: 205, endPoint y: 274, distance: 261.7
click at [205, 274] on img at bounding box center [287, 241] width 603 height 335
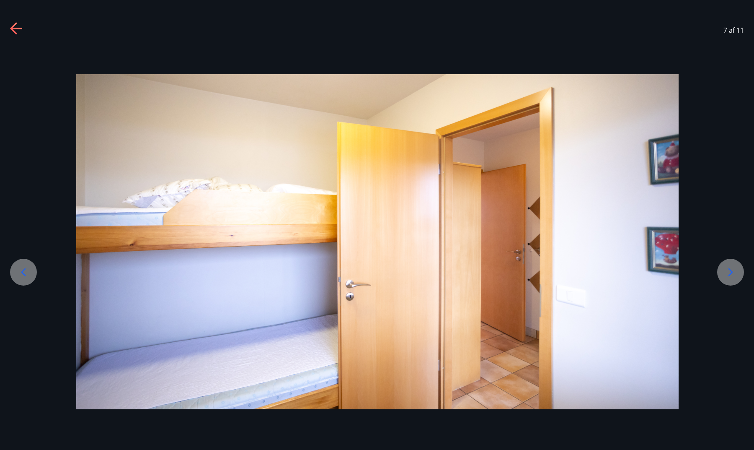
click at [732, 270] on icon at bounding box center [730, 271] width 13 height 13
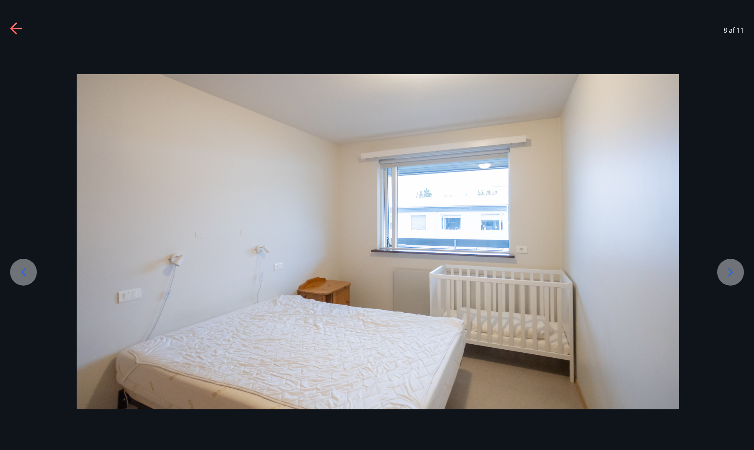
click at [726, 271] on icon at bounding box center [730, 271] width 13 height 13
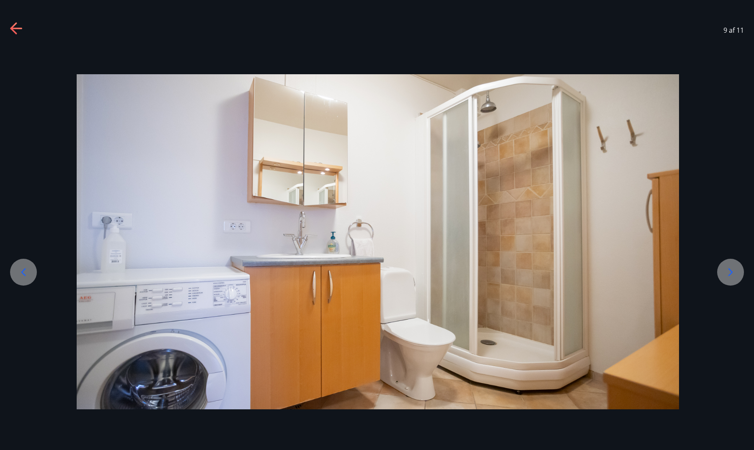
click at [725, 270] on icon at bounding box center [730, 271] width 13 height 13
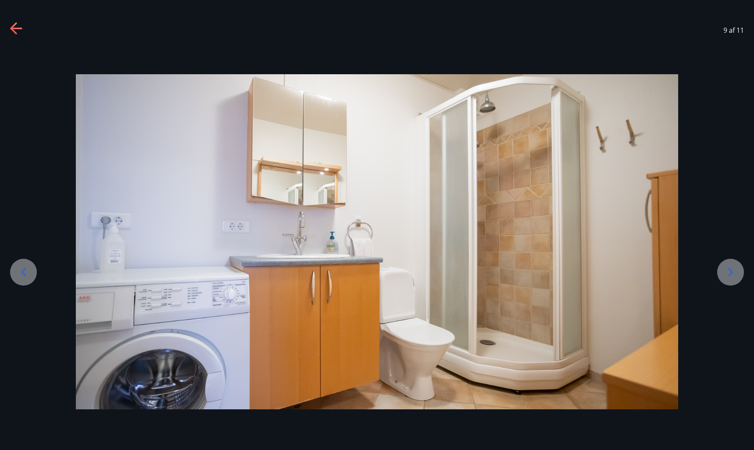
drag, startPoint x: 662, startPoint y: 262, endPoint x: 437, endPoint y: 262, distance: 225.1
click at [437, 262] on img at bounding box center [377, 241] width 603 height 335
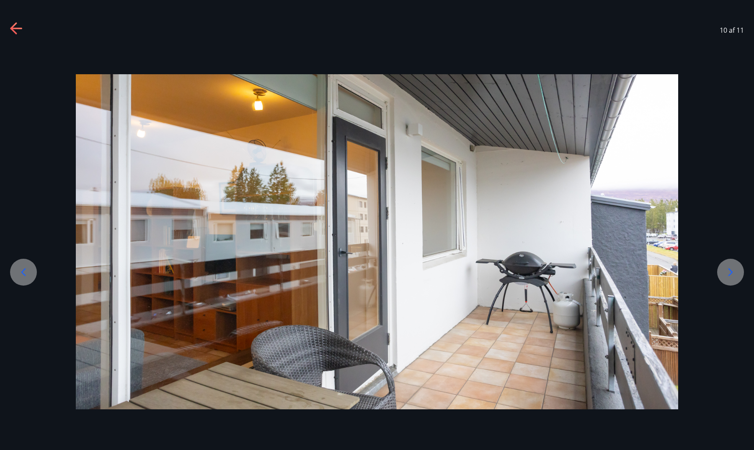
click at [723, 261] on div at bounding box center [731, 272] width 27 height 27
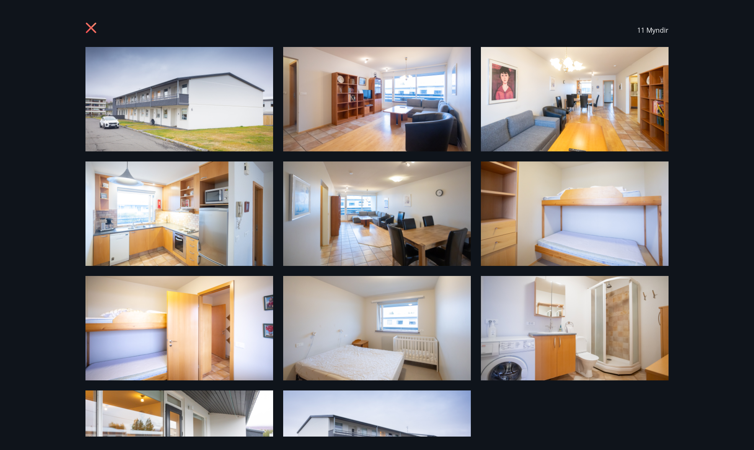
click at [235, 98] on img at bounding box center [180, 99] width 188 height 104
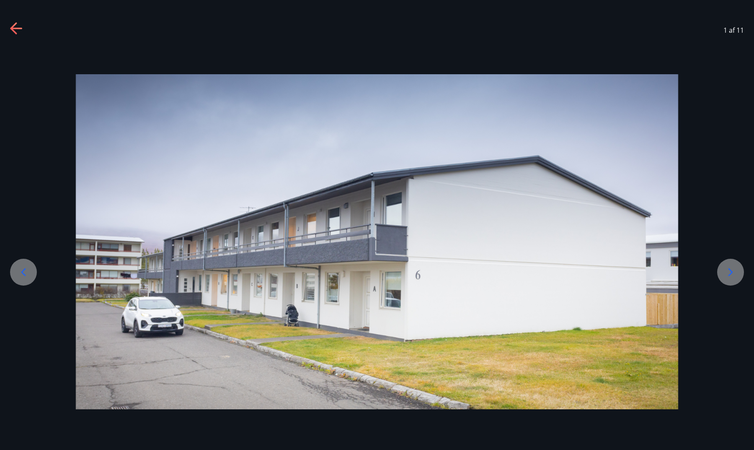
click at [725, 267] on icon at bounding box center [730, 271] width 13 height 13
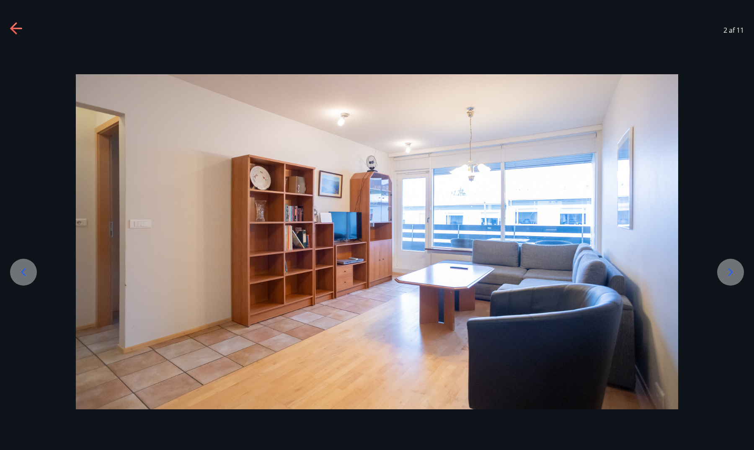
click at [27, 273] on icon at bounding box center [23, 271] width 13 height 13
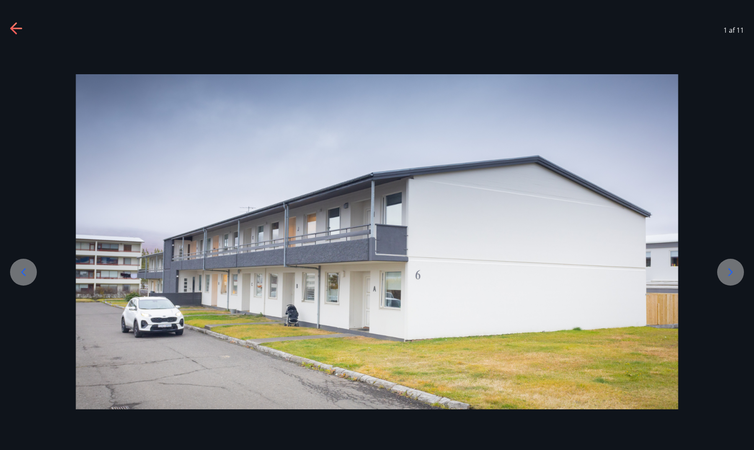
click at [27, 273] on icon at bounding box center [23, 271] width 13 height 13
click at [24, 272] on icon at bounding box center [23, 271] width 13 height 13
click at [739, 267] on div at bounding box center [731, 272] width 27 height 27
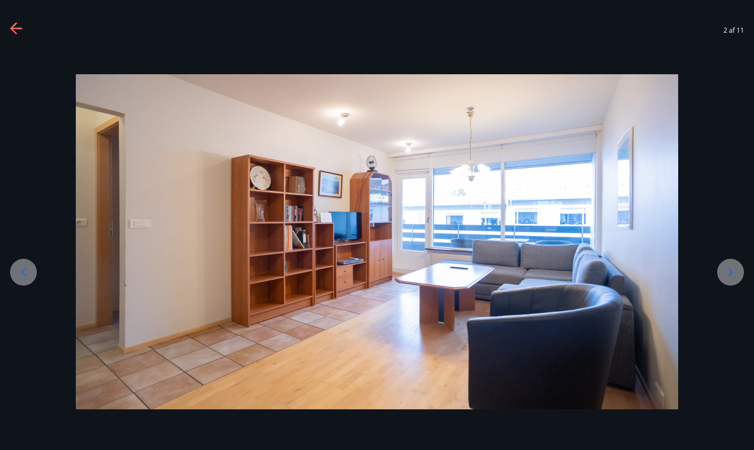
click at [739, 267] on div at bounding box center [731, 272] width 27 height 27
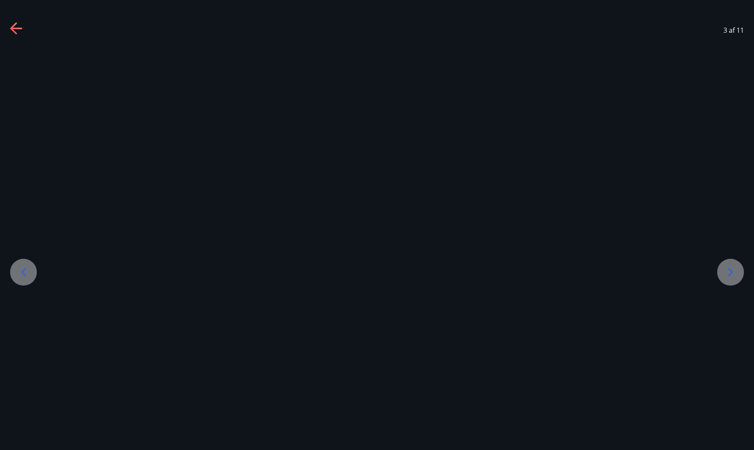
click at [739, 267] on div at bounding box center [731, 272] width 27 height 27
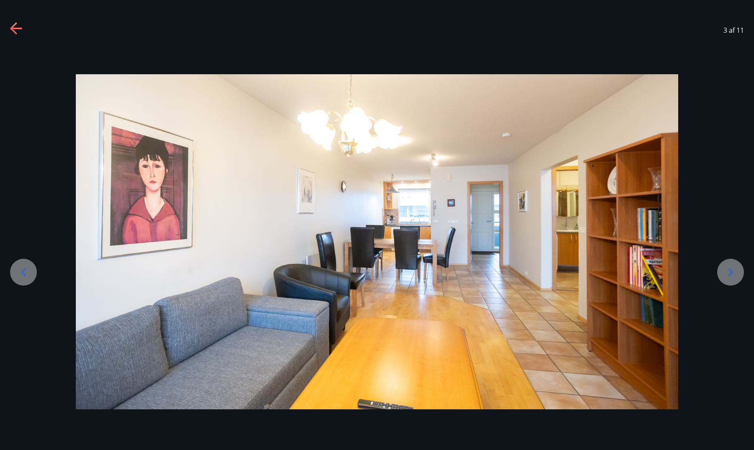
click at [739, 267] on div at bounding box center [731, 272] width 27 height 27
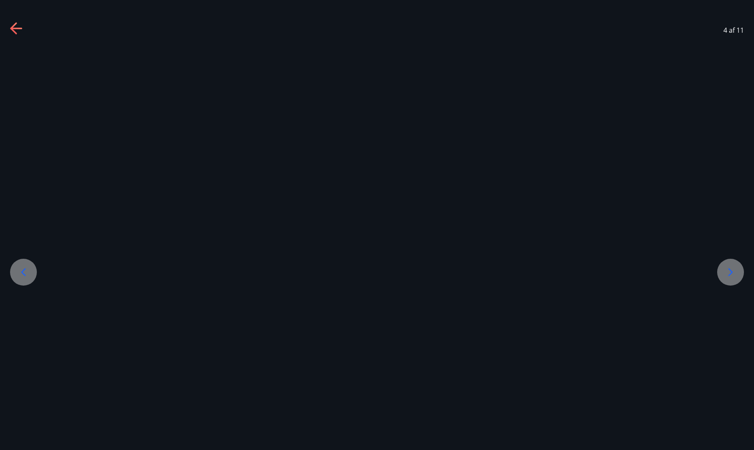
click at [739, 267] on div at bounding box center [731, 272] width 27 height 27
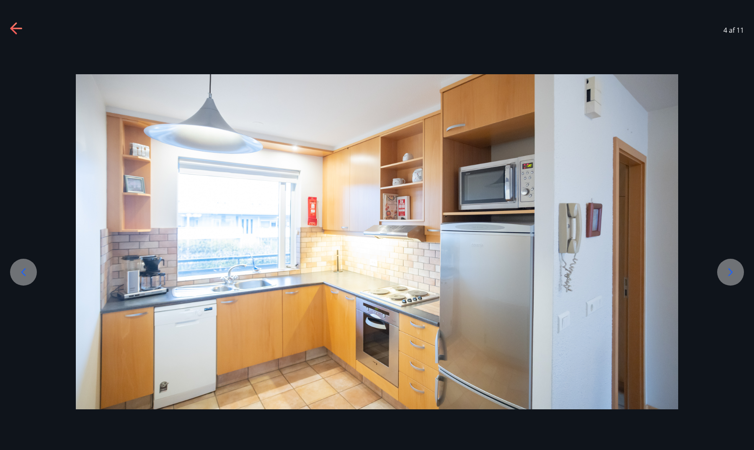
click at [739, 267] on div at bounding box center [731, 272] width 27 height 27
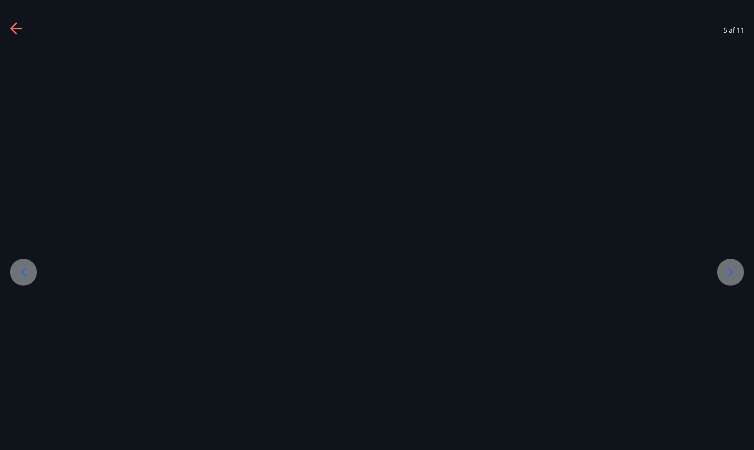
click at [739, 267] on div at bounding box center [731, 272] width 27 height 27
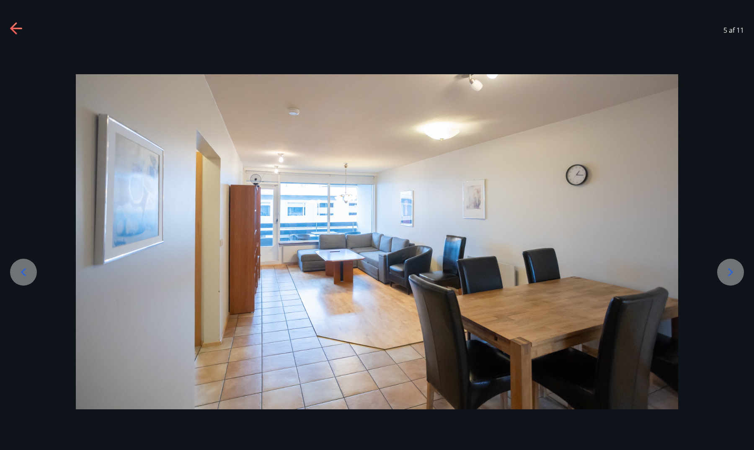
click at [739, 267] on div at bounding box center [731, 272] width 27 height 27
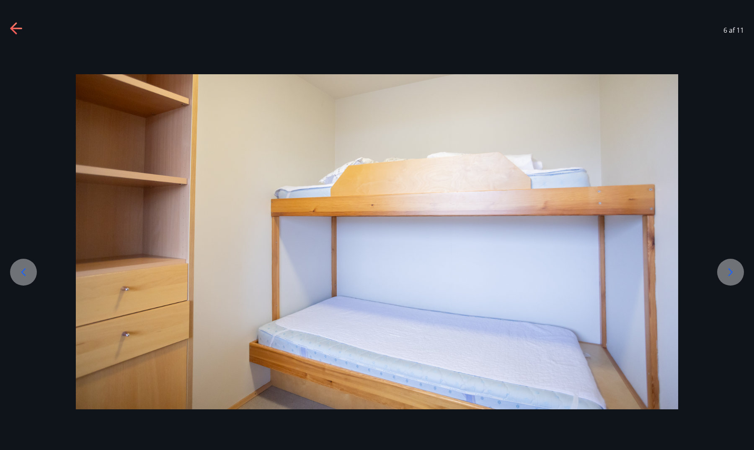
click at [739, 267] on div at bounding box center [731, 272] width 27 height 27
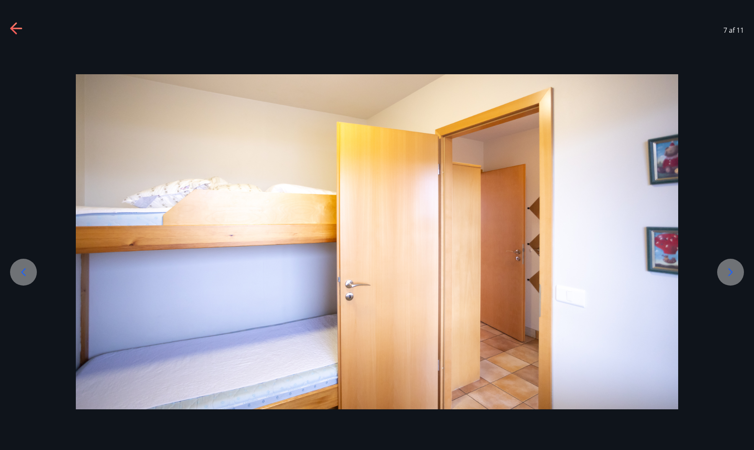
click at [739, 267] on div at bounding box center [731, 272] width 27 height 27
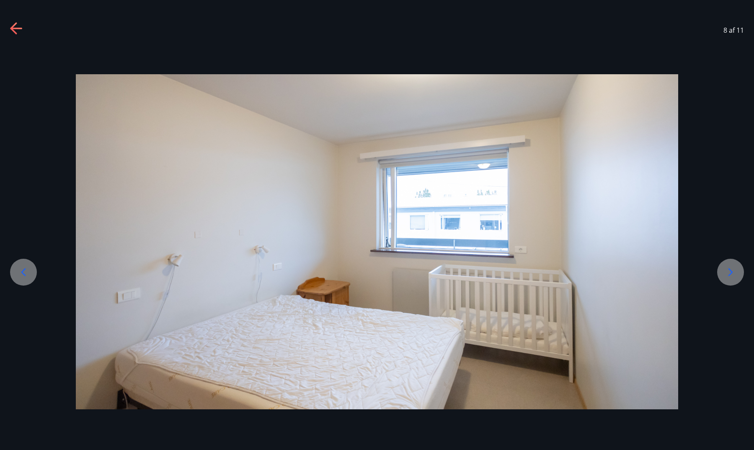
click at [739, 267] on div at bounding box center [731, 272] width 27 height 27
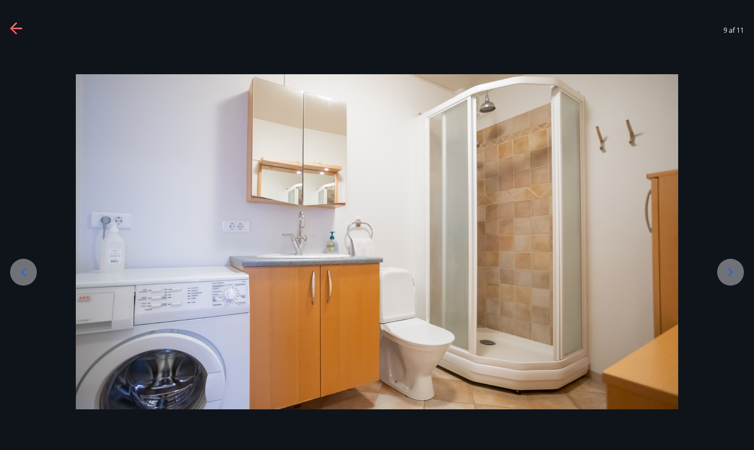
click at [739, 267] on div at bounding box center [731, 272] width 27 height 27
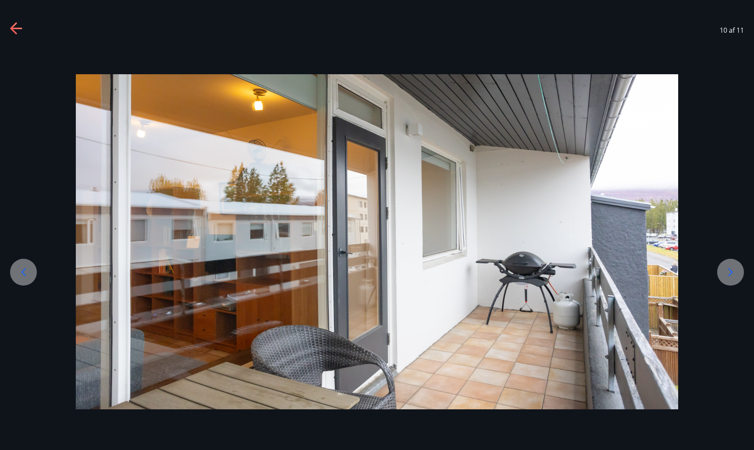
click at [739, 267] on div at bounding box center [731, 272] width 27 height 27
